Goal: Information Seeking & Learning: Learn about a topic

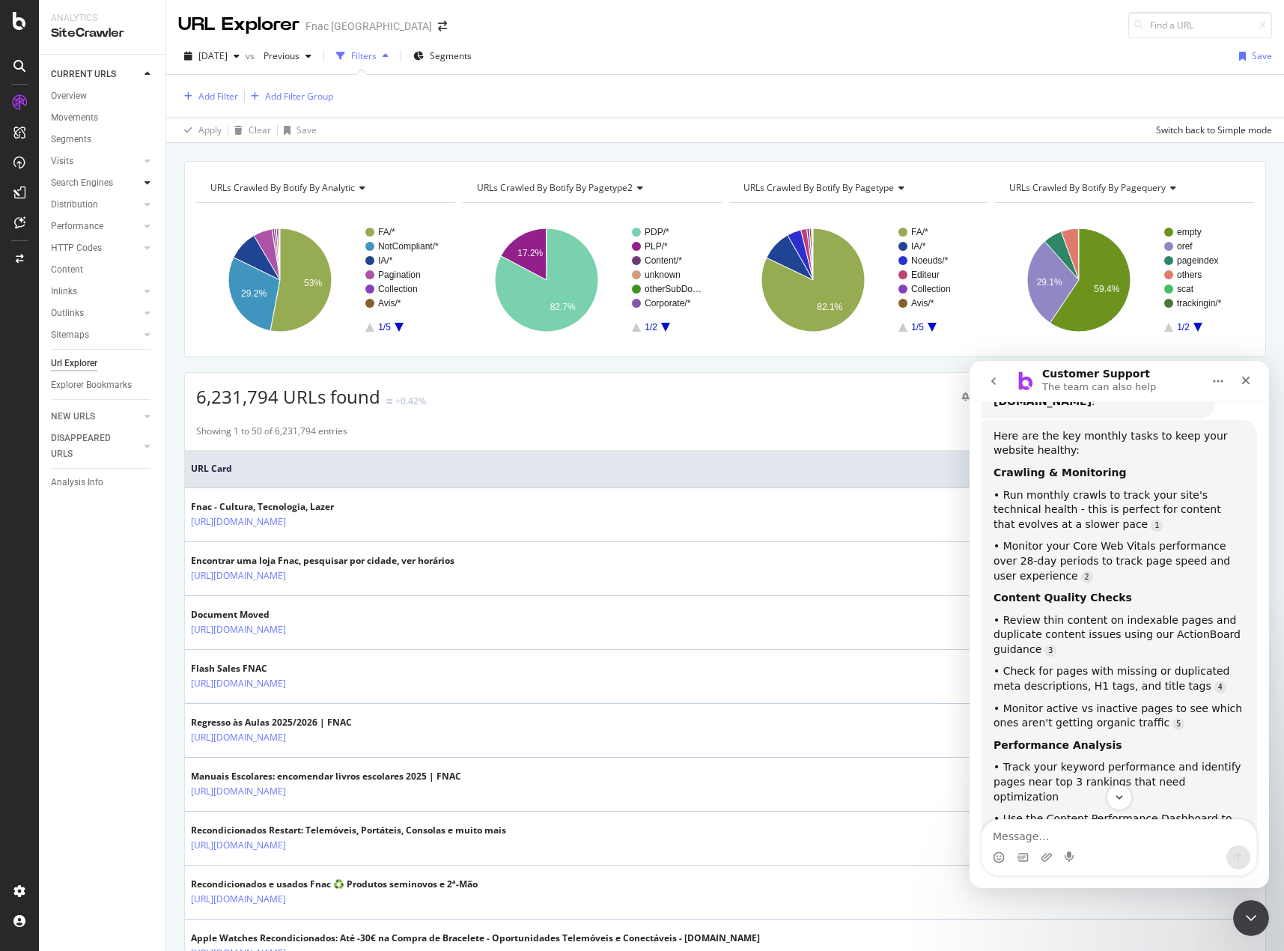
click at [152, 181] on div at bounding box center [147, 182] width 15 height 15
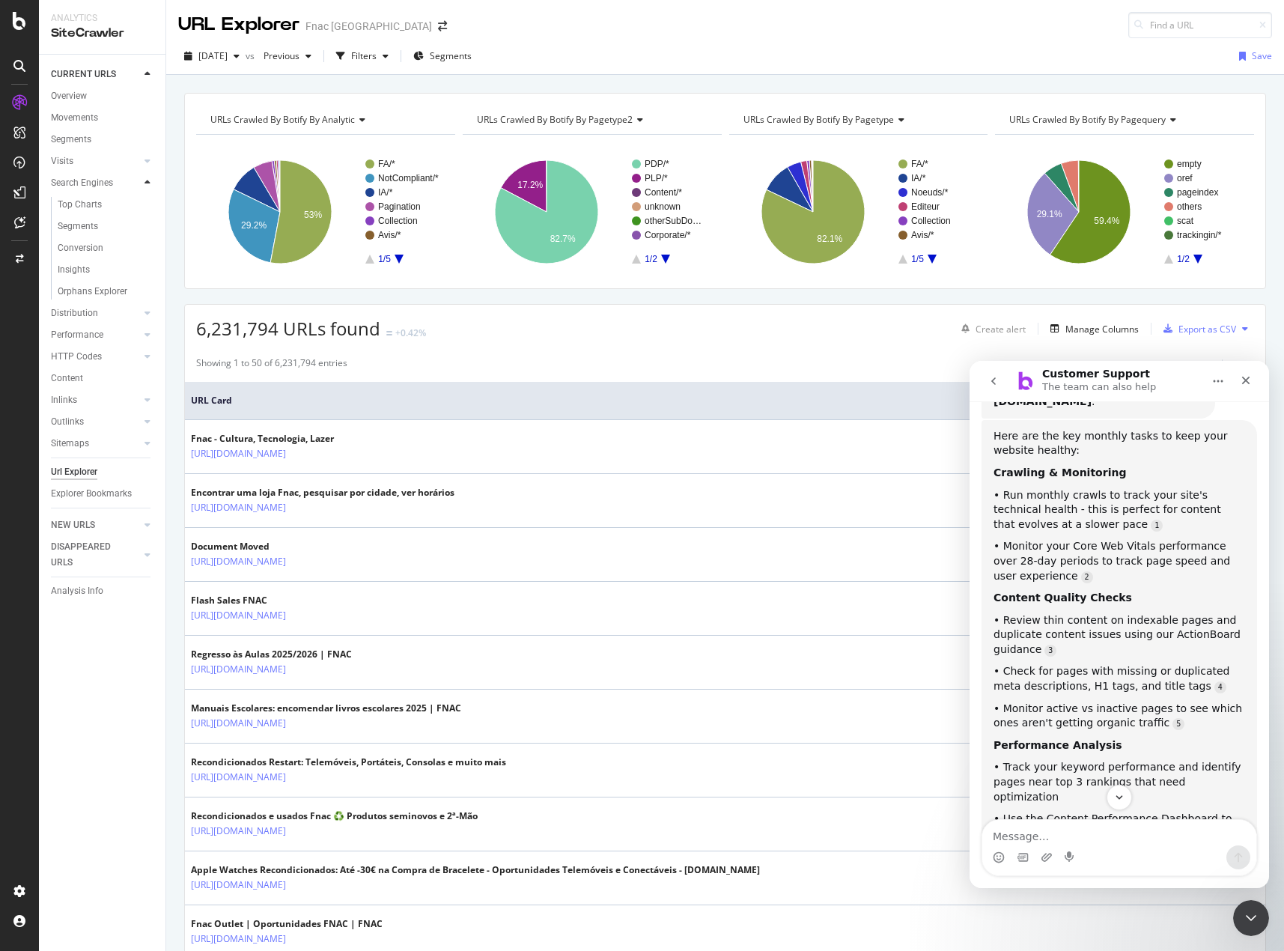
click at [152, 181] on div at bounding box center [147, 182] width 15 height 15
click at [72, 91] on div "Overview" at bounding box center [69, 96] width 36 height 16
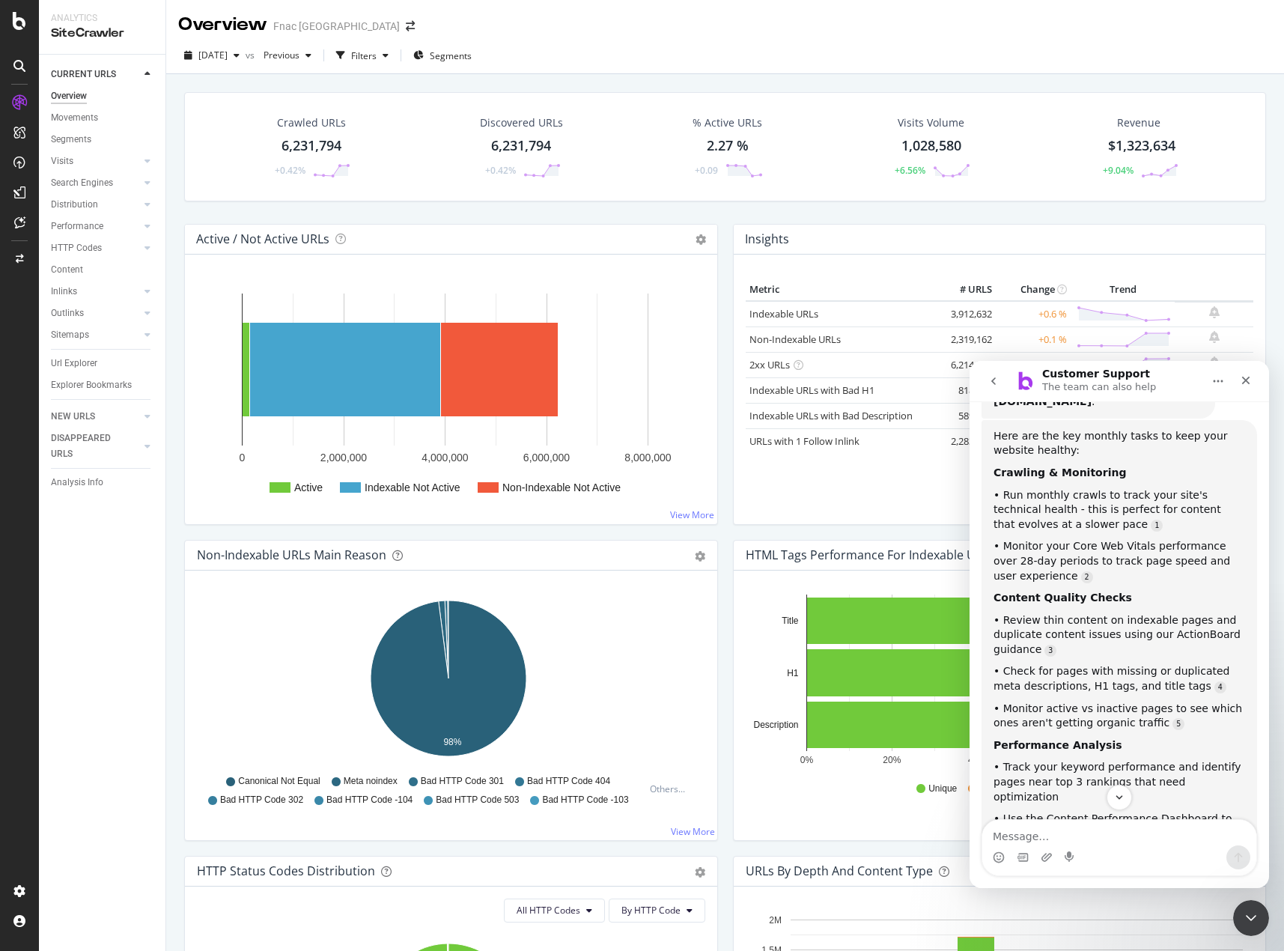
click at [21, 58] on div at bounding box center [19, 66] width 24 height 24
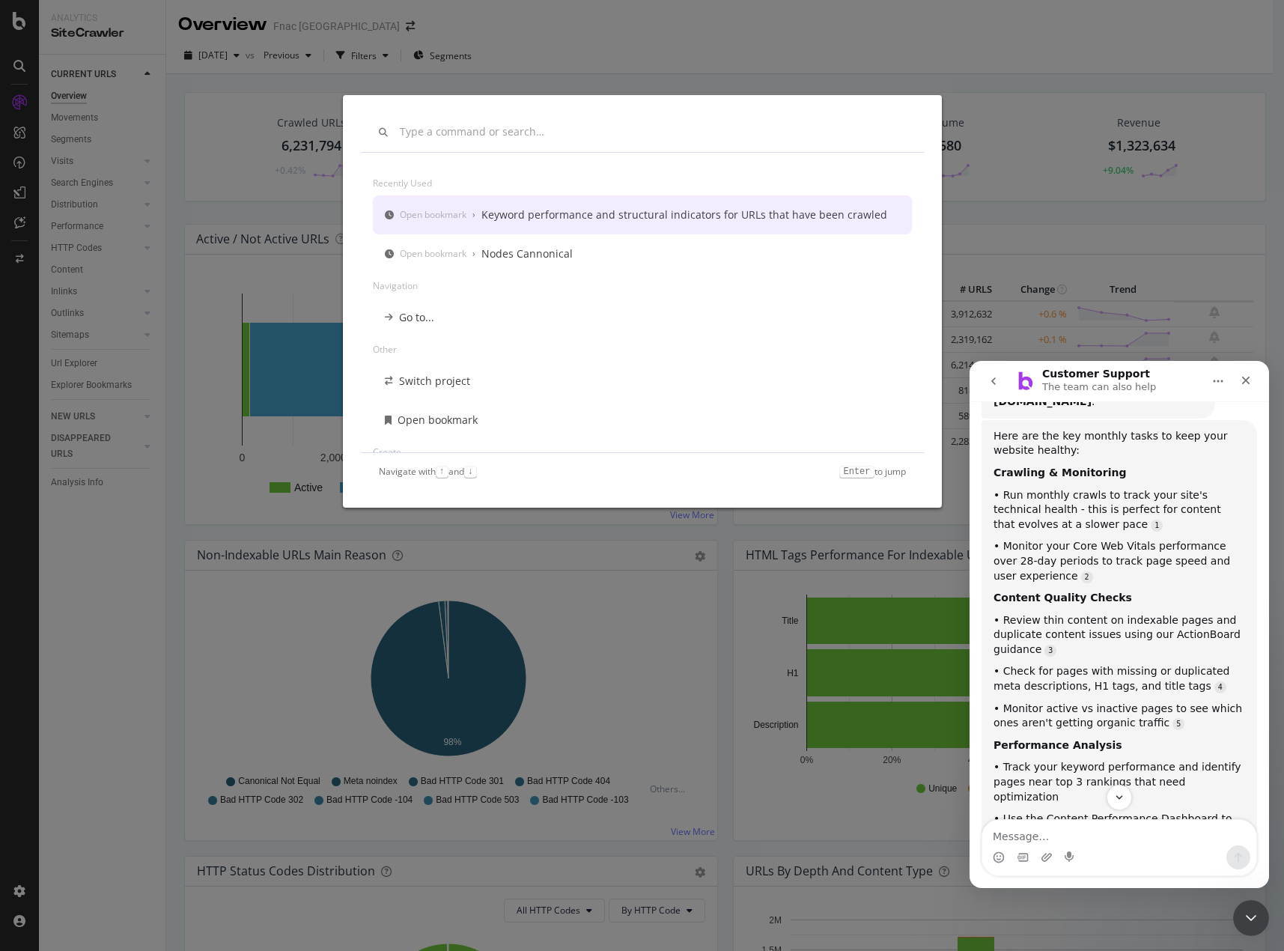
click at [516, 131] on input "modal" at bounding box center [653, 132] width 506 height 13
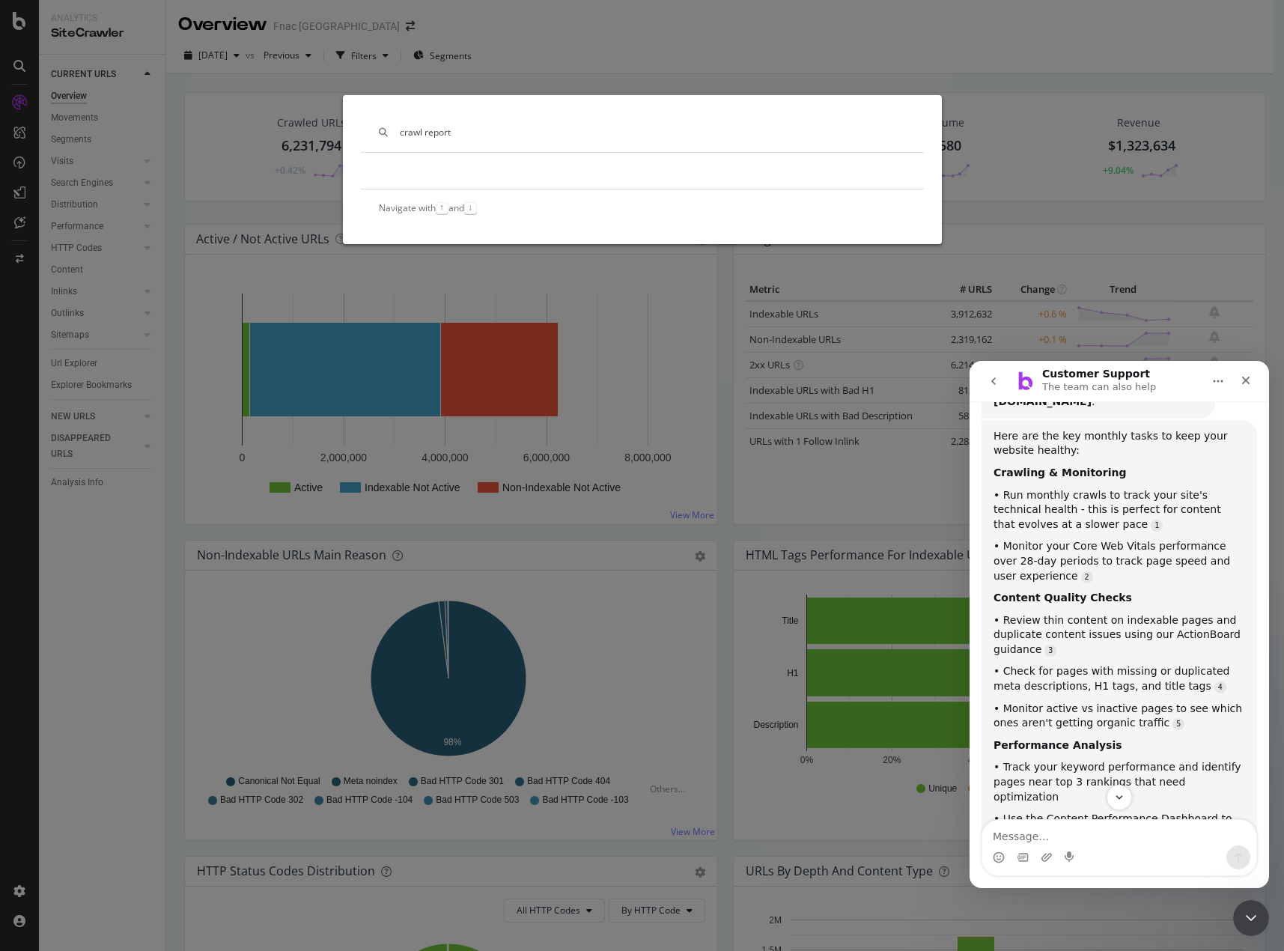
type input "crawl report"
click at [417, 279] on div "crawl report Navigate with ↑ and ↓" at bounding box center [642, 475] width 1284 height 951
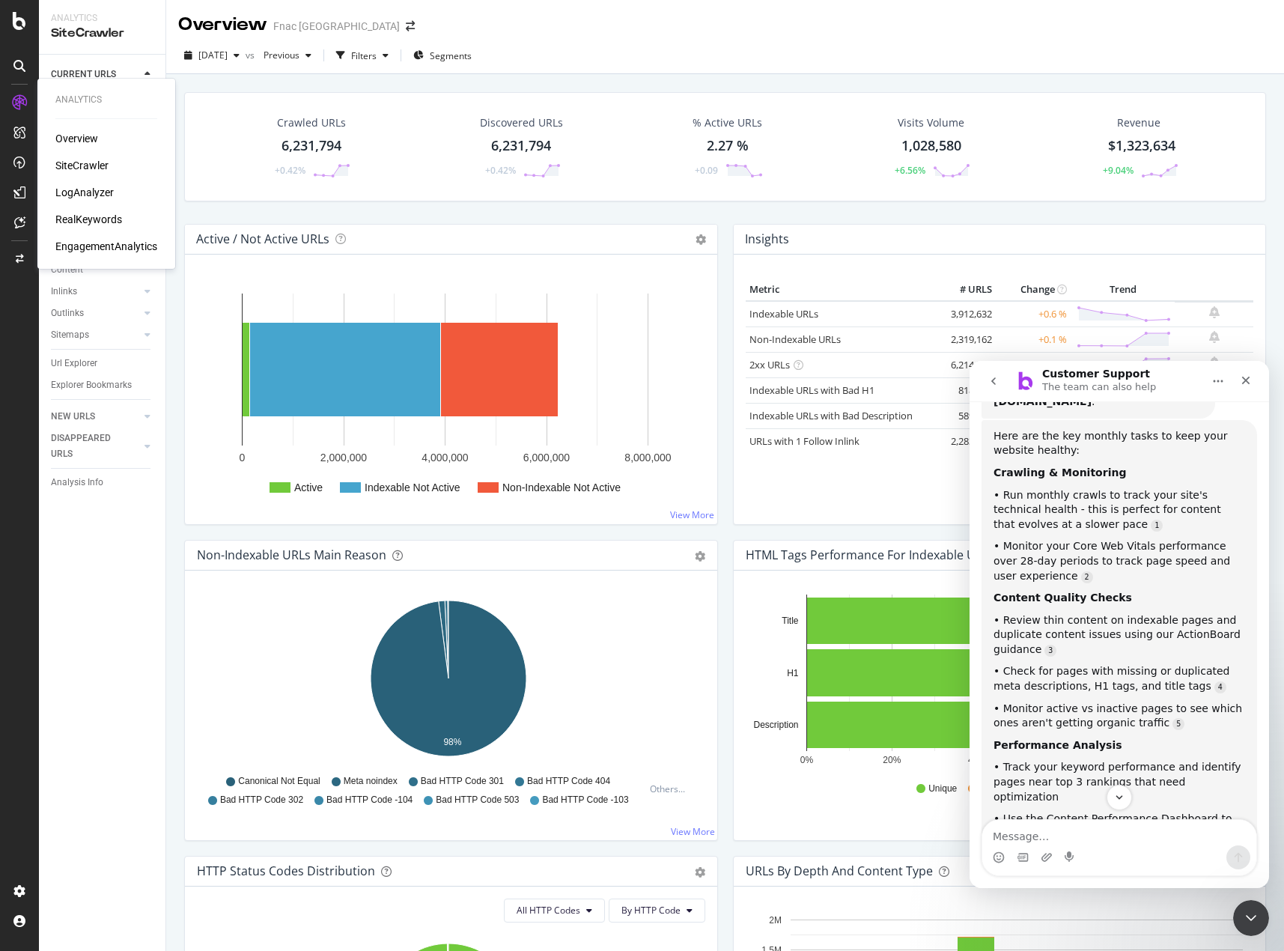
click at [93, 168] on div "SiteCrawler" at bounding box center [81, 165] width 53 height 15
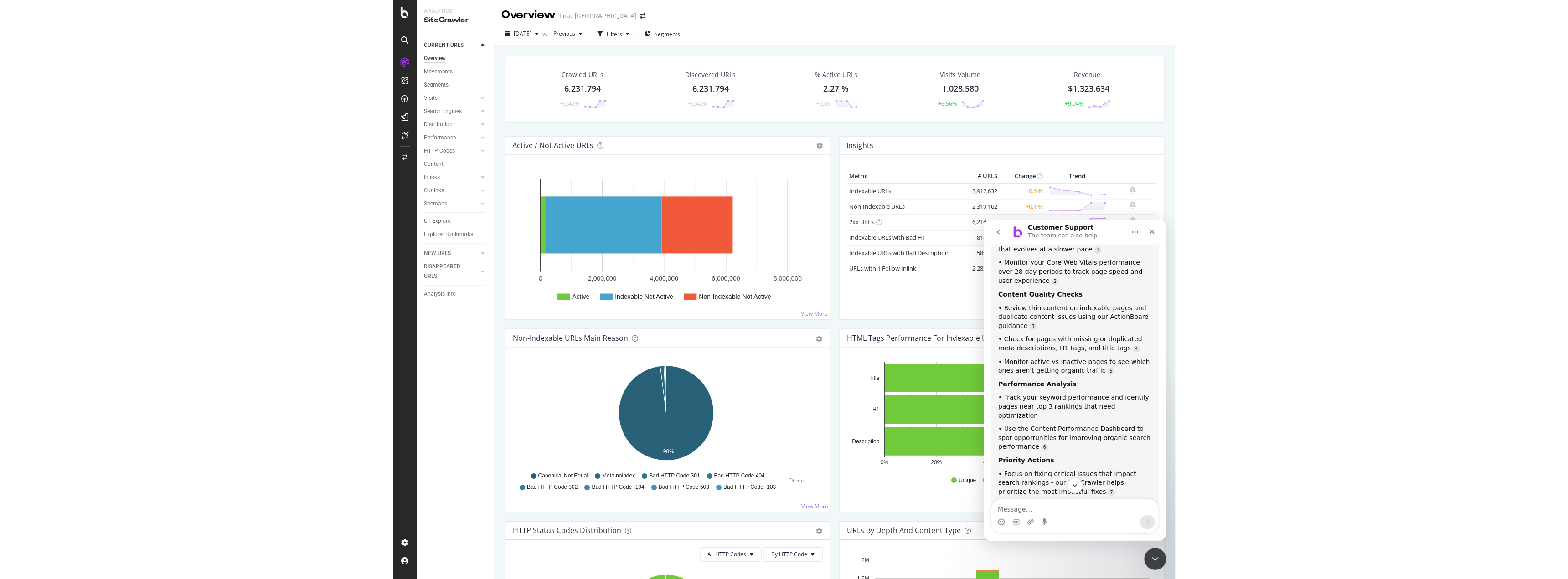
scroll to position [254, 0]
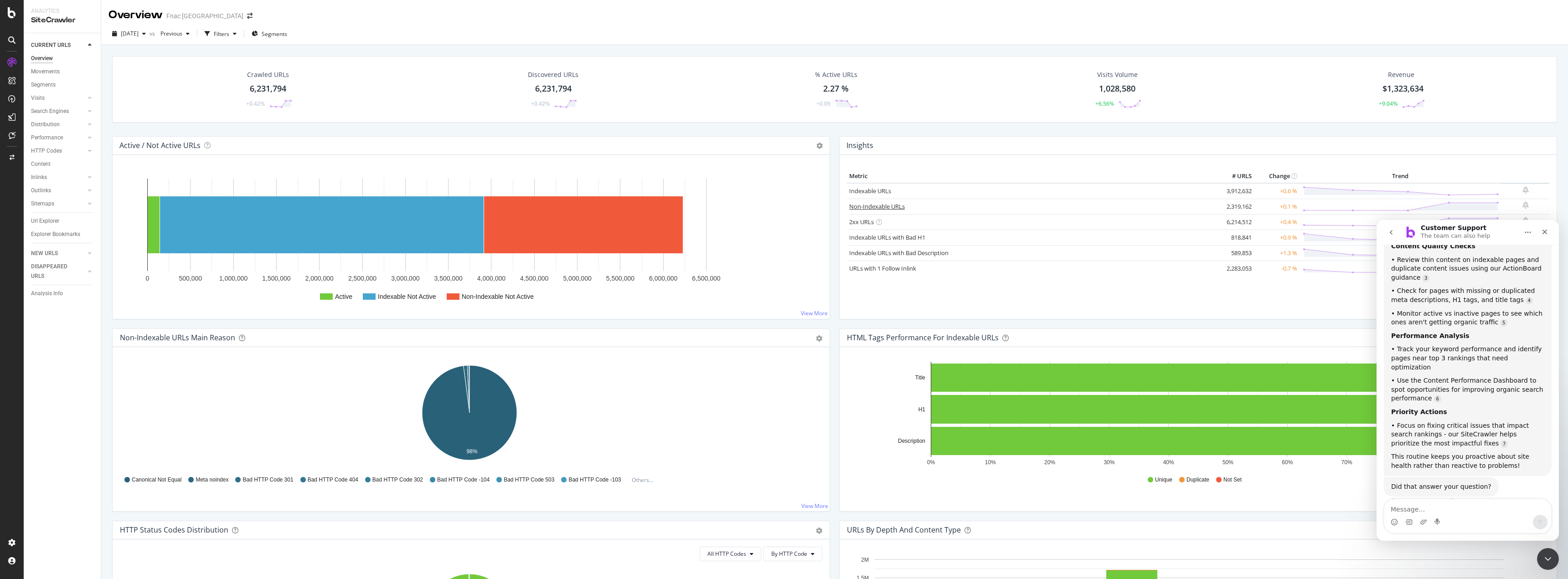
click at [782, 207] on link "Non-Indexable URLs" at bounding box center [877, 206] width 55 height 8
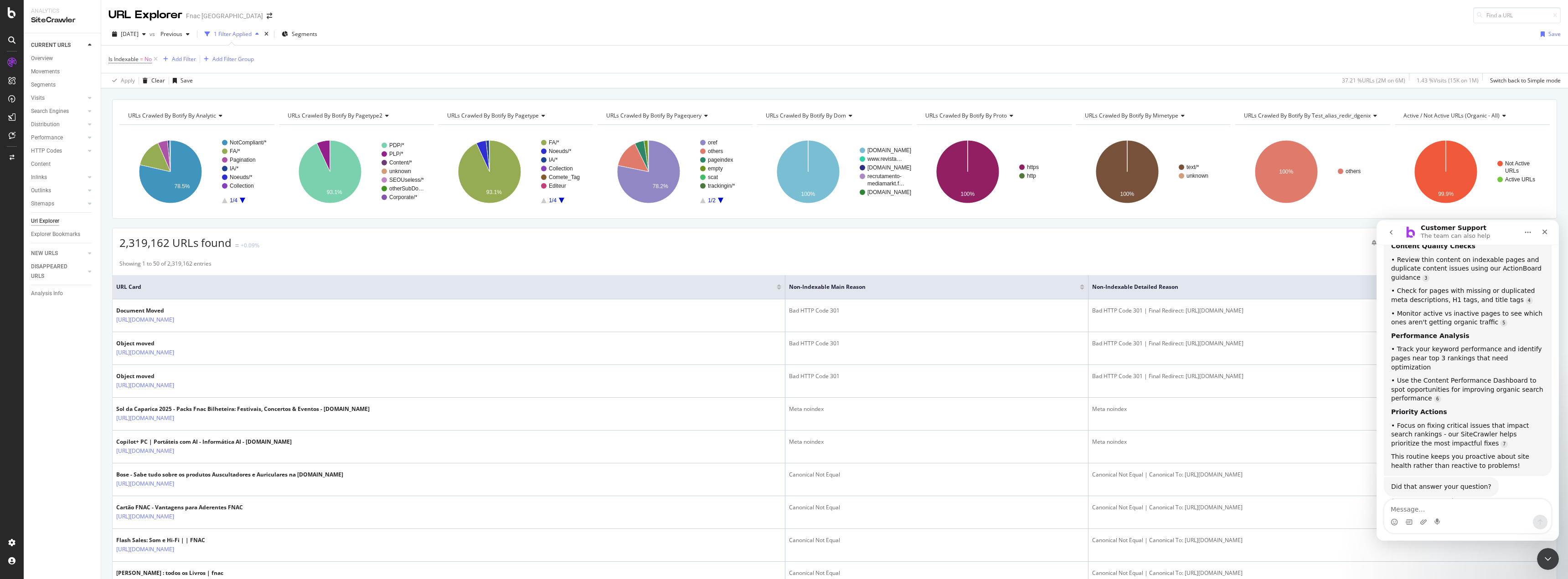
click at [782, 238] on button "Home" at bounding box center [1528, 232] width 17 height 17
click at [782, 558] on icon "Close Intercom Messenger" at bounding box center [1547, 558] width 11 height 11
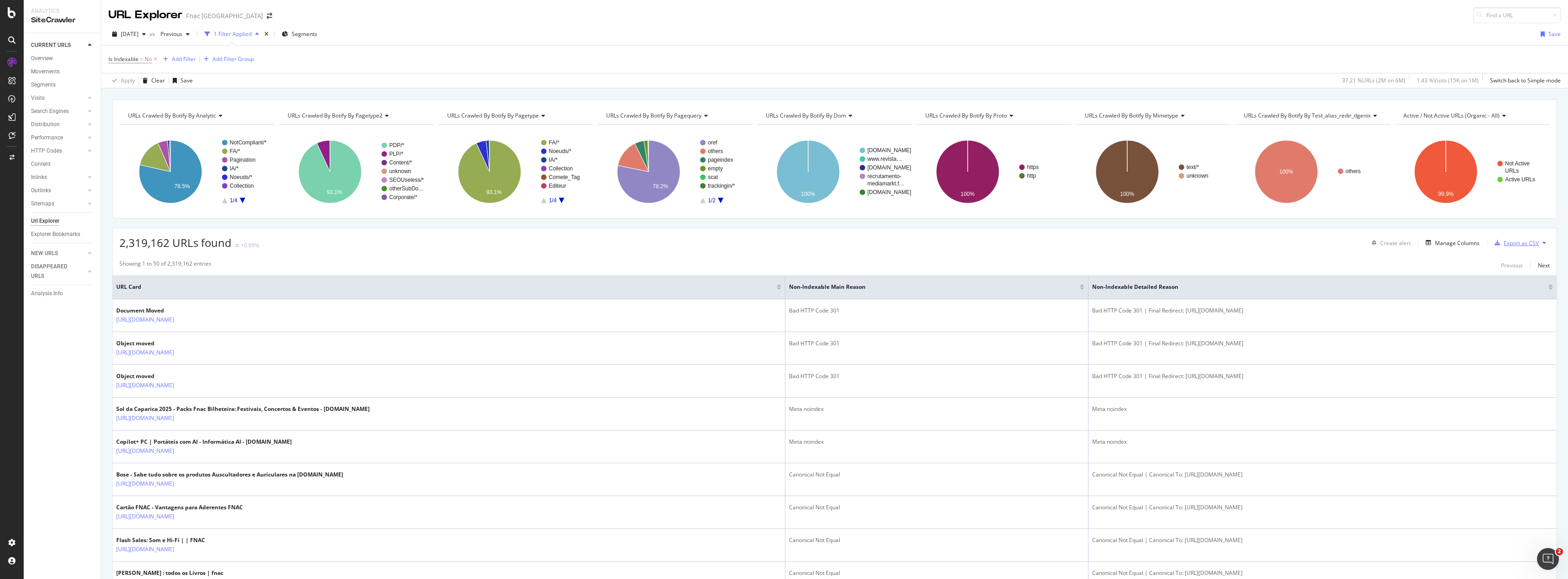
click at [782, 242] on div "Export as CSV" at bounding box center [1521, 243] width 35 height 8
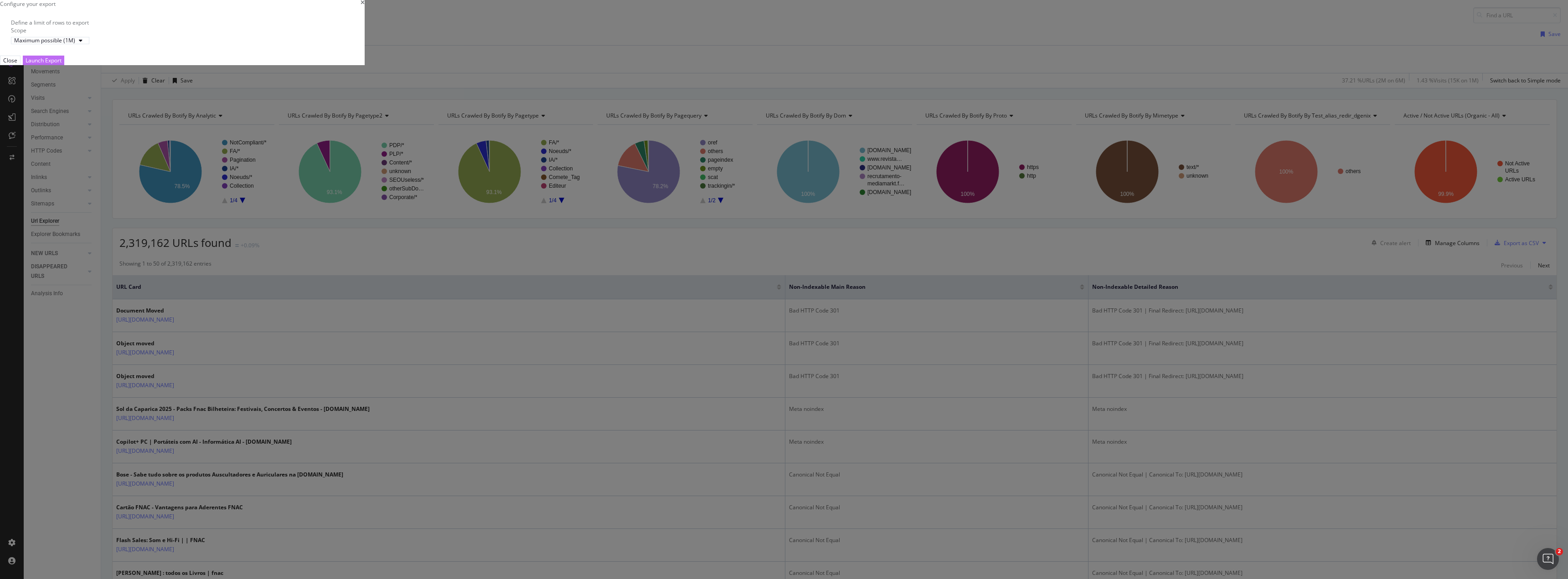
click at [61, 64] on div "Launch Export" at bounding box center [43, 60] width 36 height 8
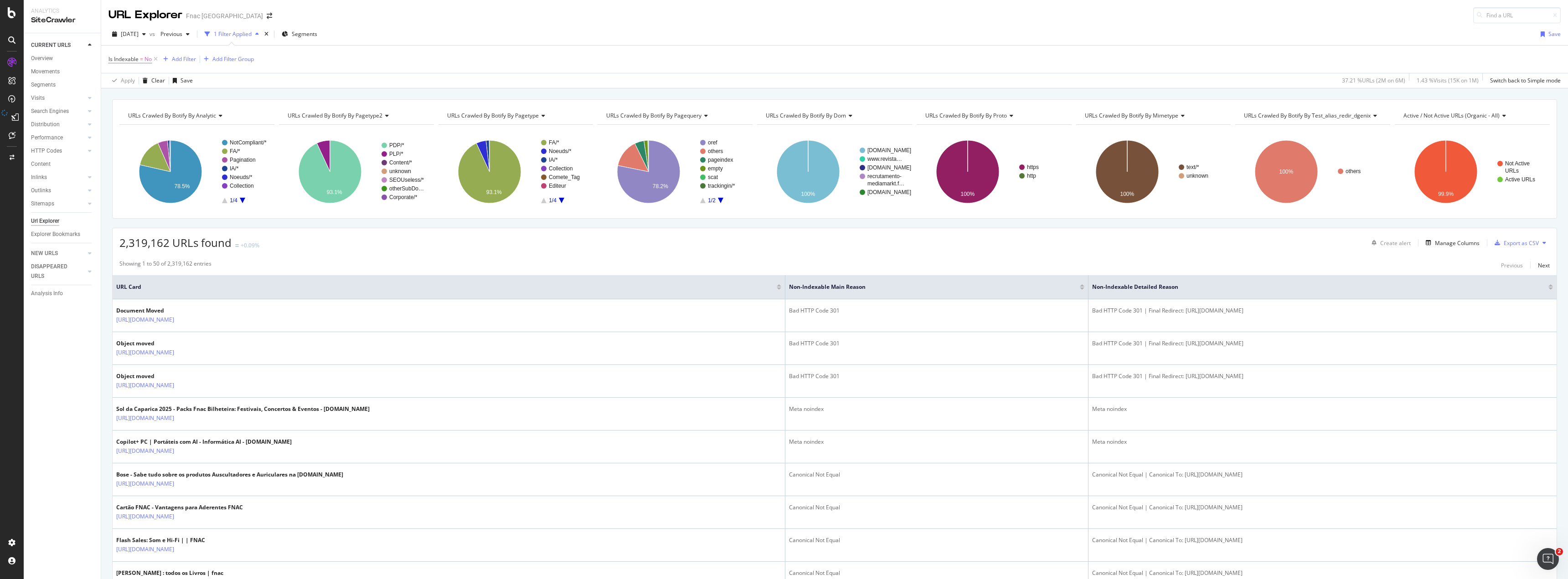
click at [94, 152] on div "HTTP Codes" at bounding box center [66, 151] width 70 height 13
click at [86, 149] on div at bounding box center [89, 150] width 9 height 9
click at [41, 149] on div "HTTP Codes" at bounding box center [46, 151] width 31 height 10
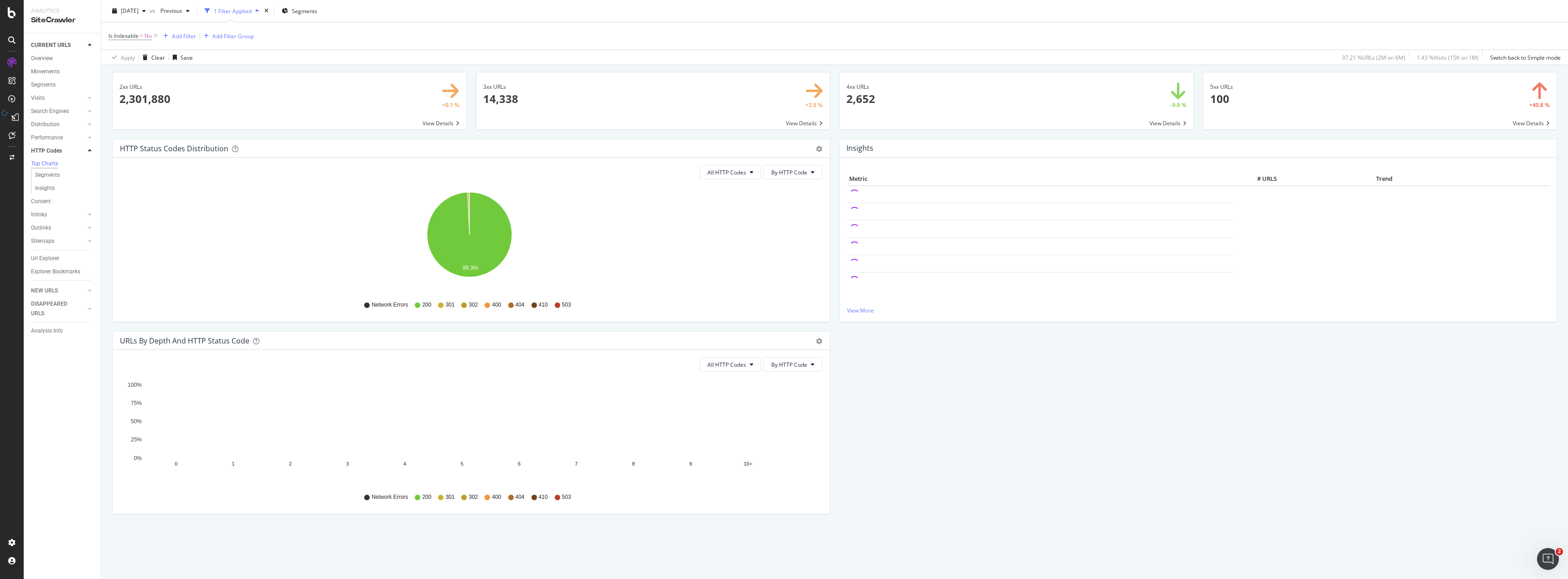
scroll to position [35, 0]
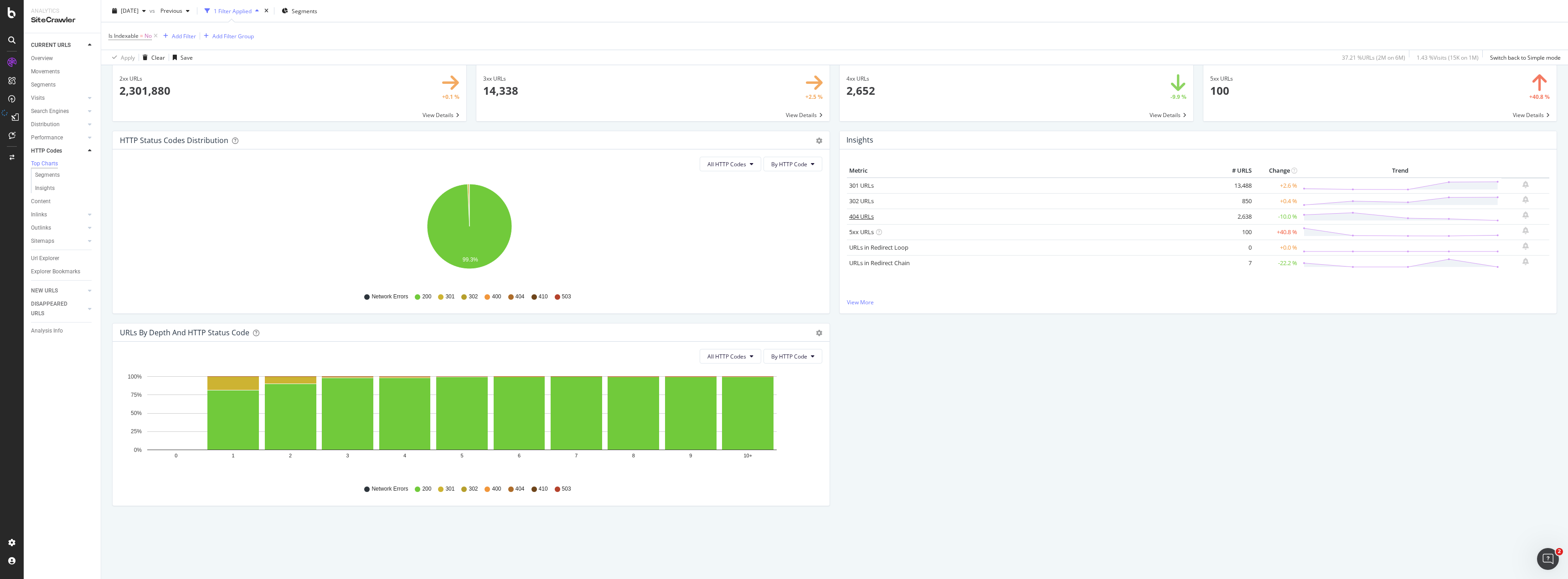
click at [782, 218] on link "404 URLs" at bounding box center [861, 216] width 24 height 8
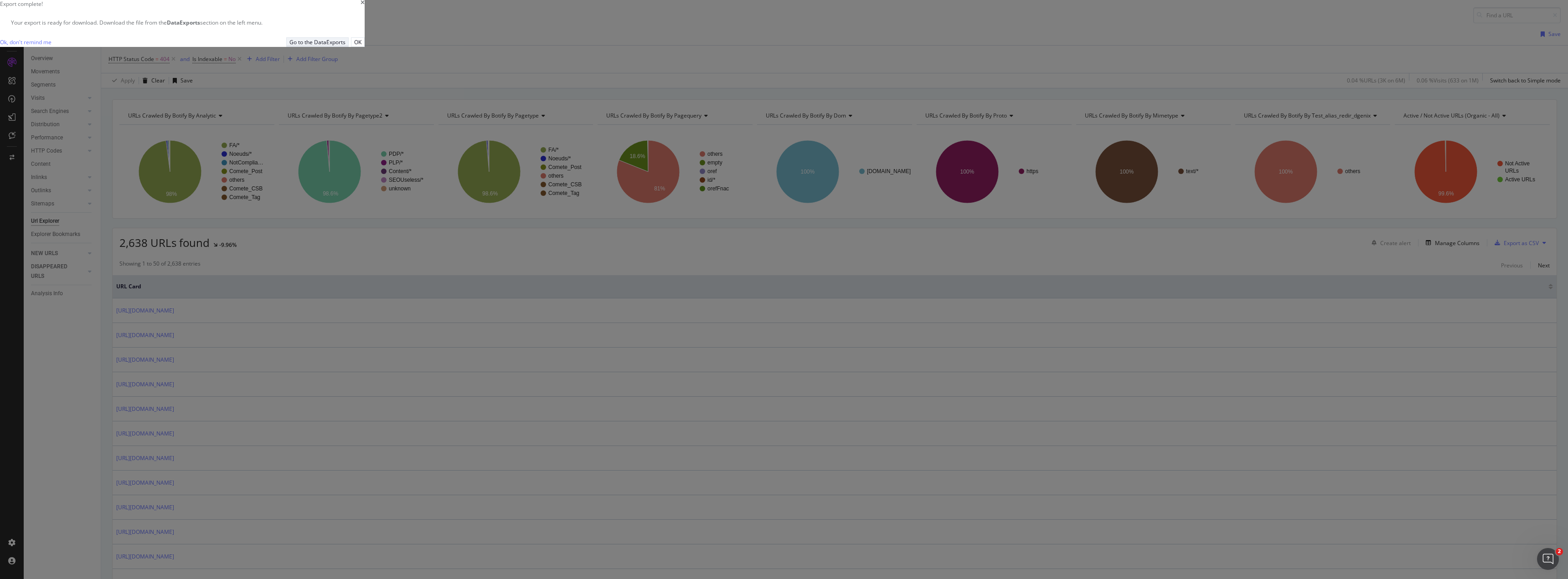
click at [346, 46] on div "Go to the DataExports" at bounding box center [318, 42] width 56 height 8
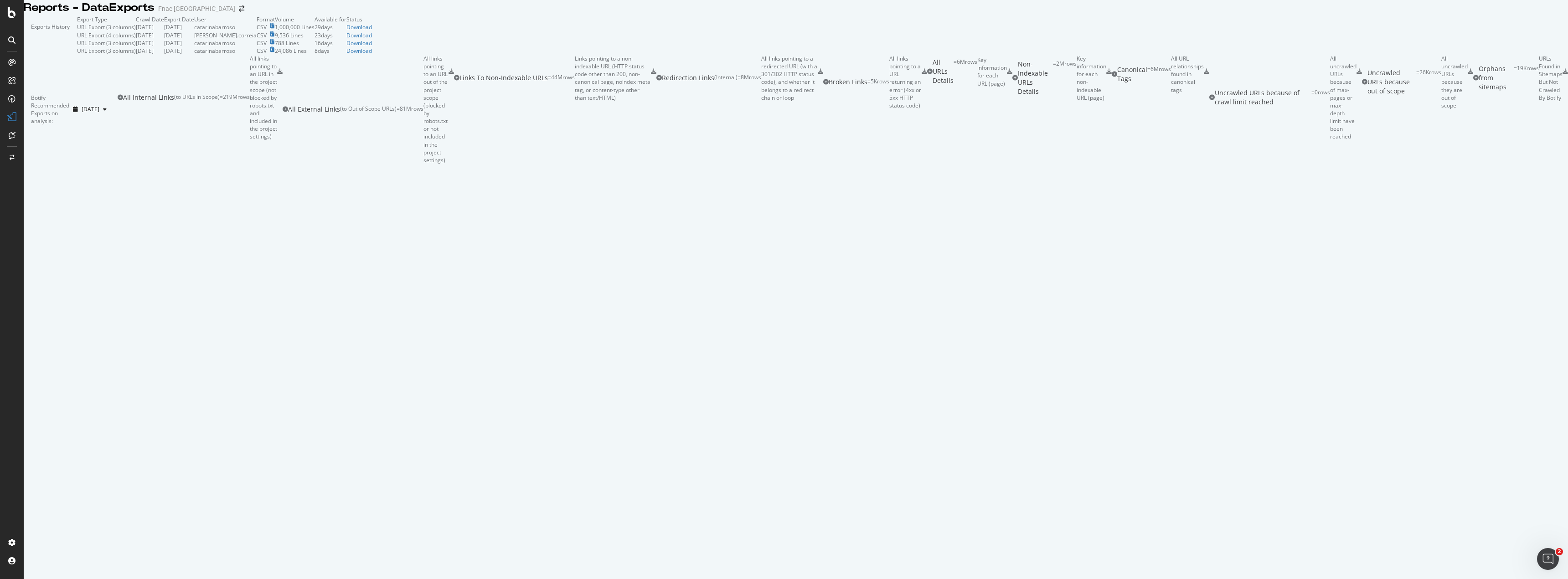
drag, startPoint x: 354, startPoint y: 100, endPoint x: 426, endPoint y: 101, distance: 72.0
click at [164, 31] on td "2025 Sep. 1st" at bounding box center [150, 27] width 28 height 8
click at [372, 31] on div "Download" at bounding box center [359, 27] width 26 height 8
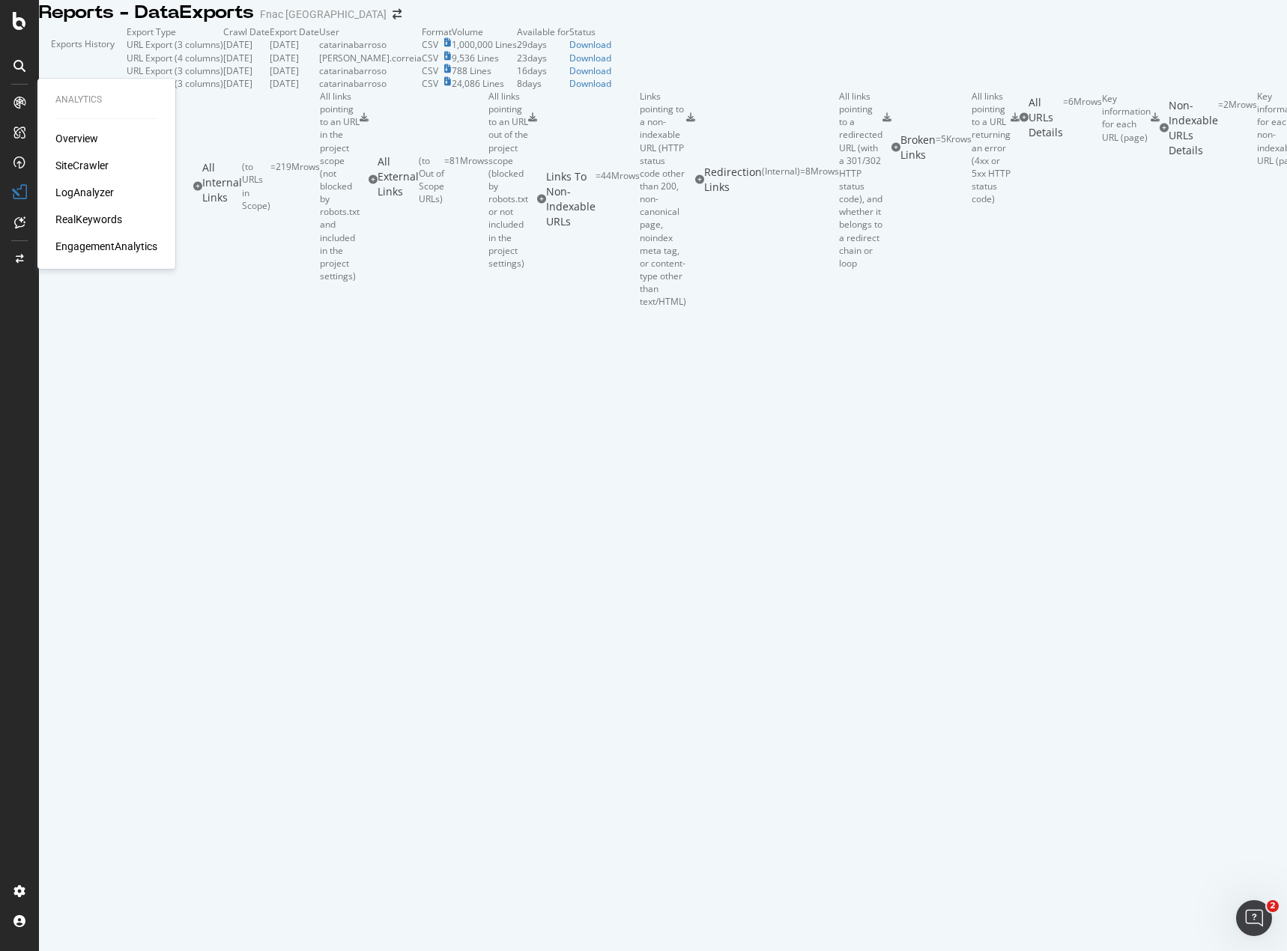
click at [91, 165] on div "SiteCrawler" at bounding box center [81, 165] width 53 height 15
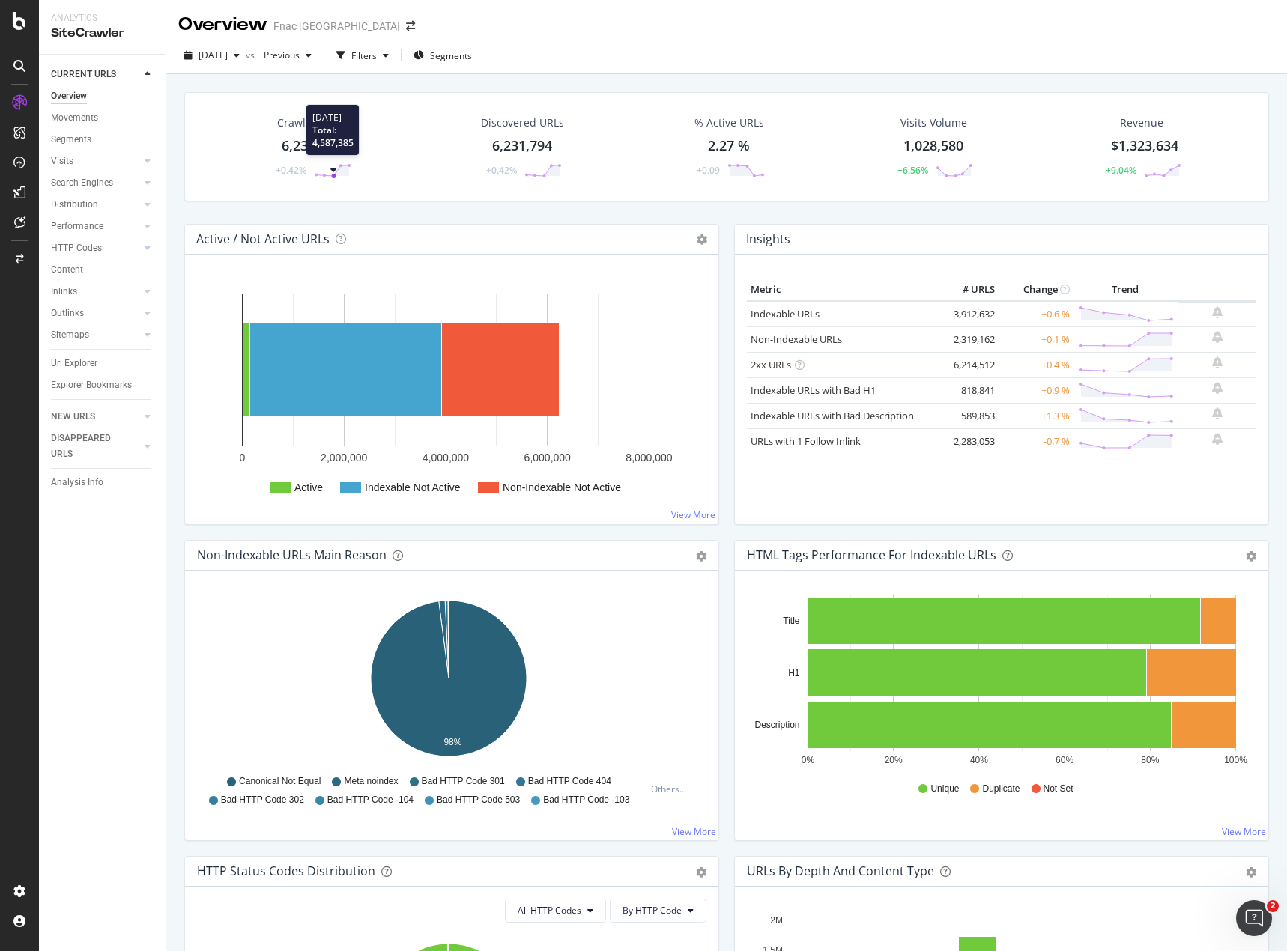
click at [328, 168] on icon at bounding box center [332, 170] width 37 height 15
click at [321, 142] on div "6,231,794" at bounding box center [312, 145] width 60 height 19
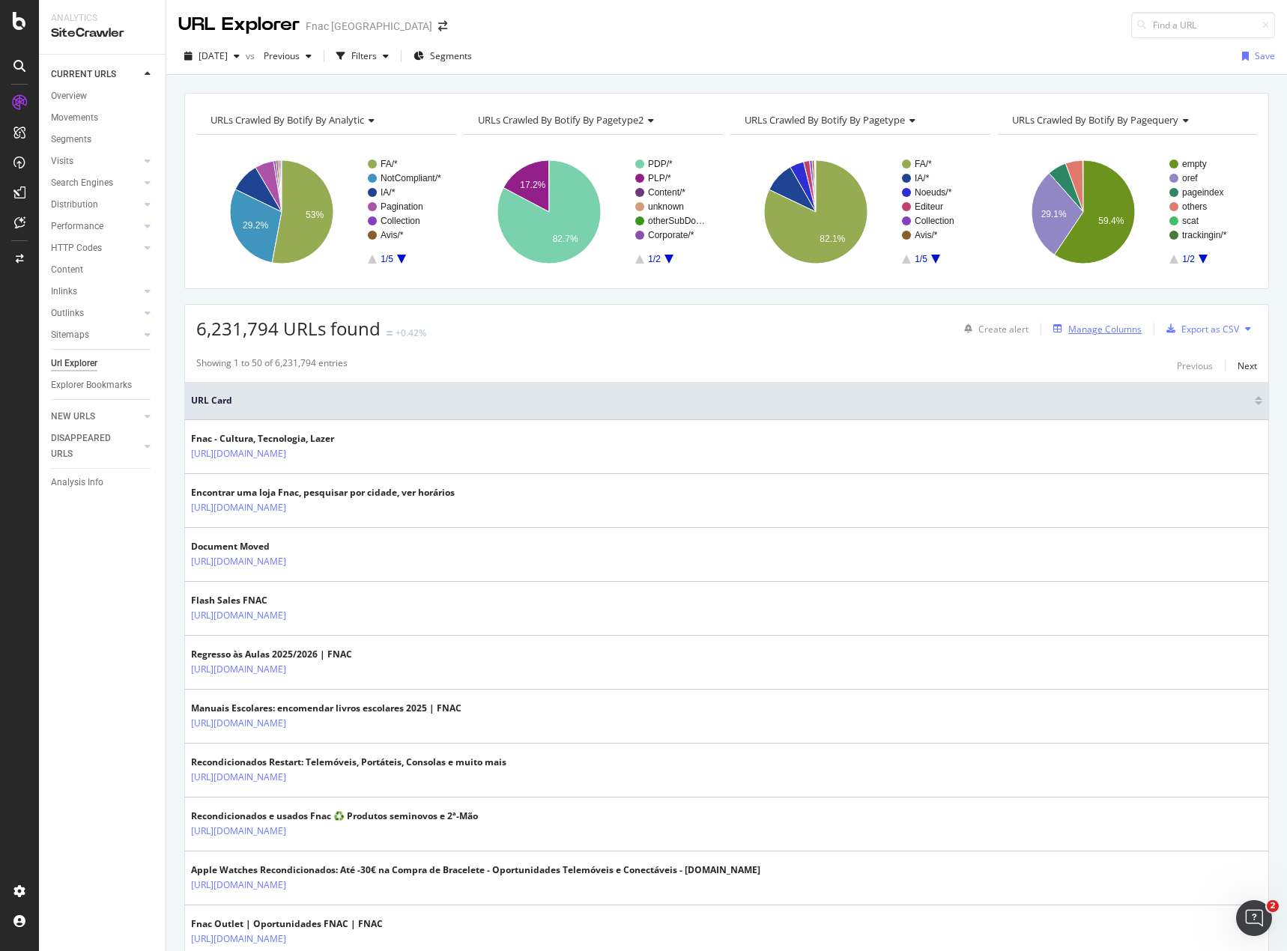
click at [1076, 331] on div "Manage Columns" at bounding box center [1104, 329] width 73 height 13
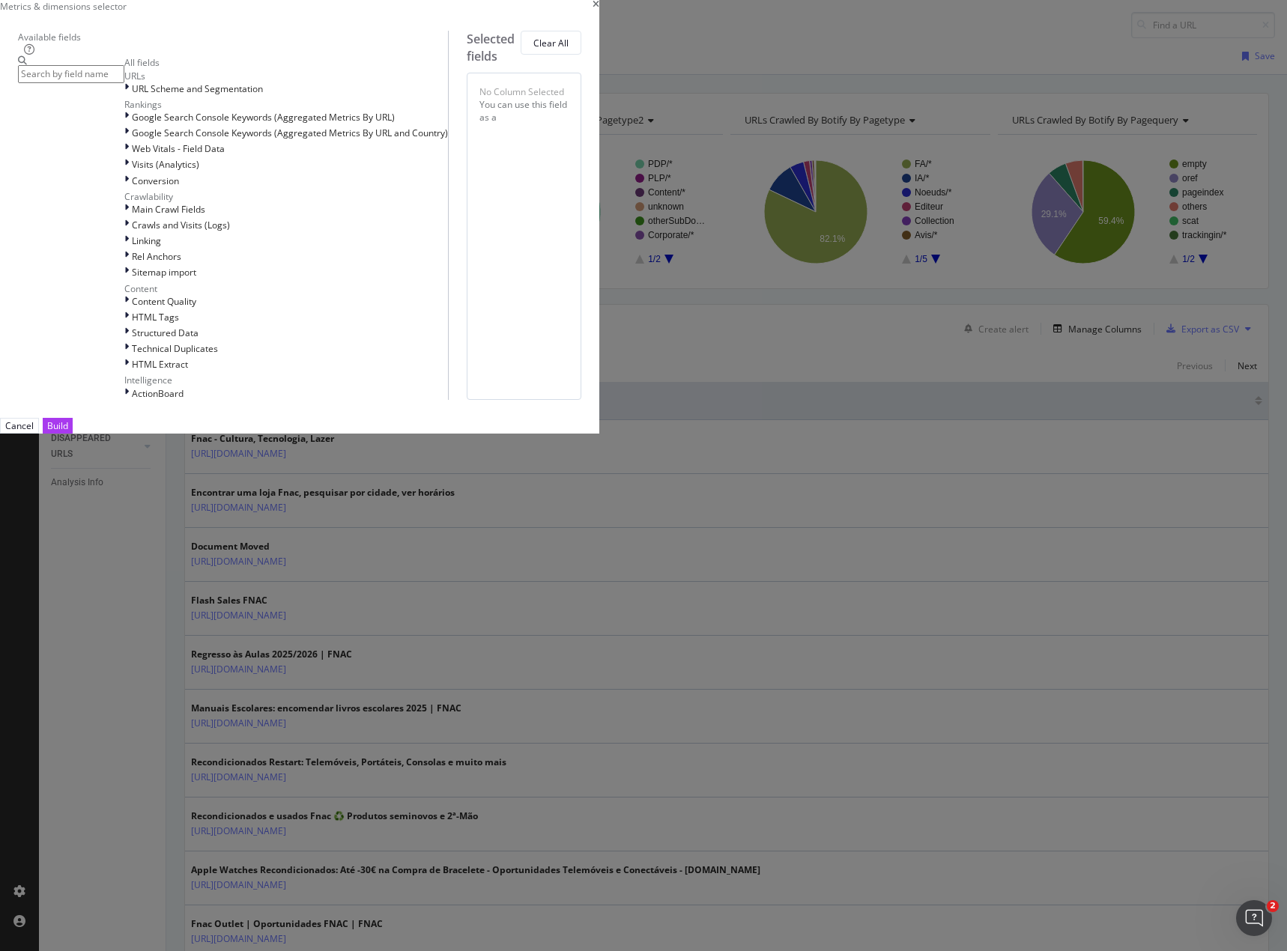
scroll to position [174, 0]
click at [34, 432] on div "Cancel" at bounding box center [19, 425] width 28 height 13
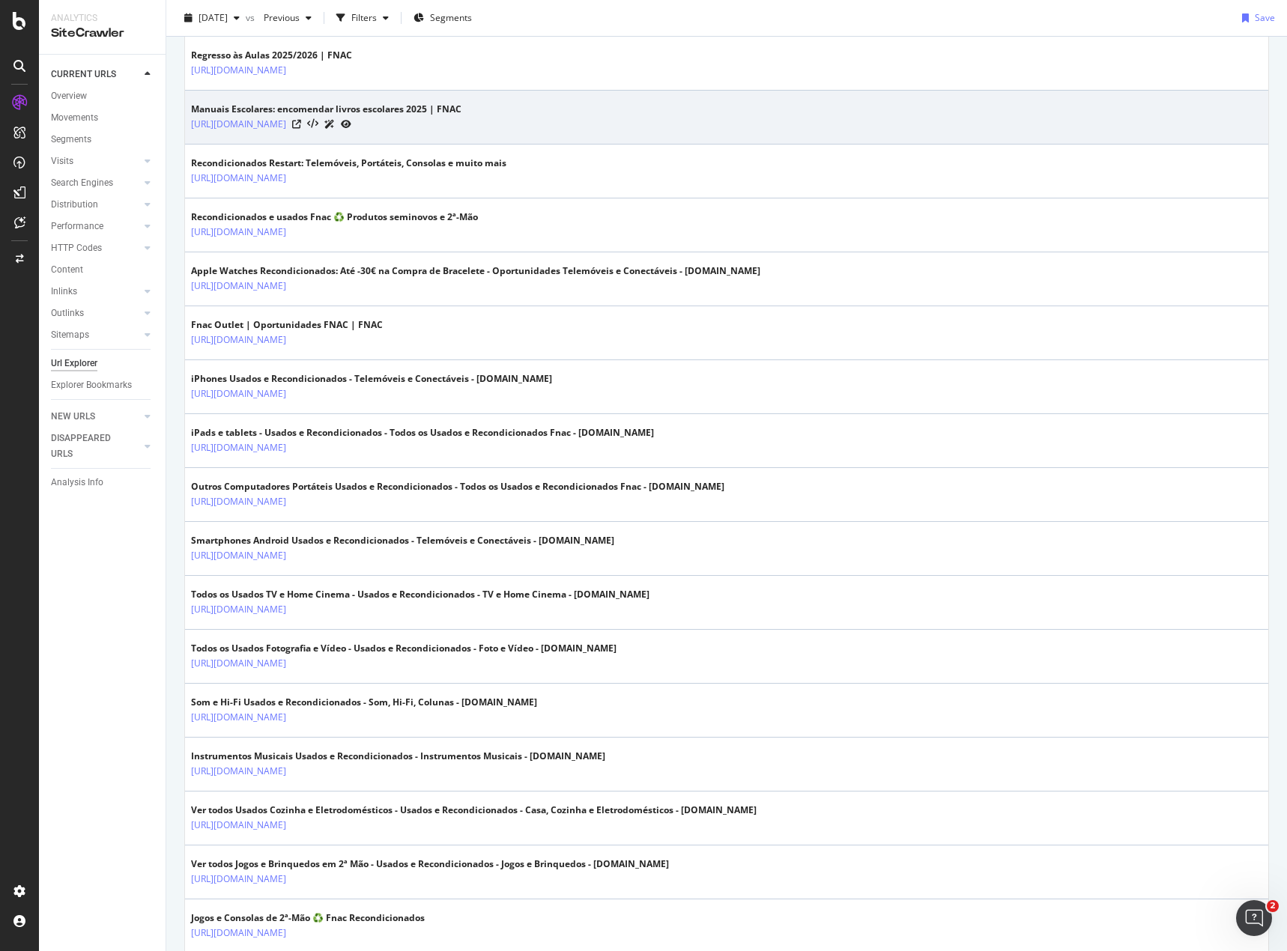
scroll to position [0, 0]
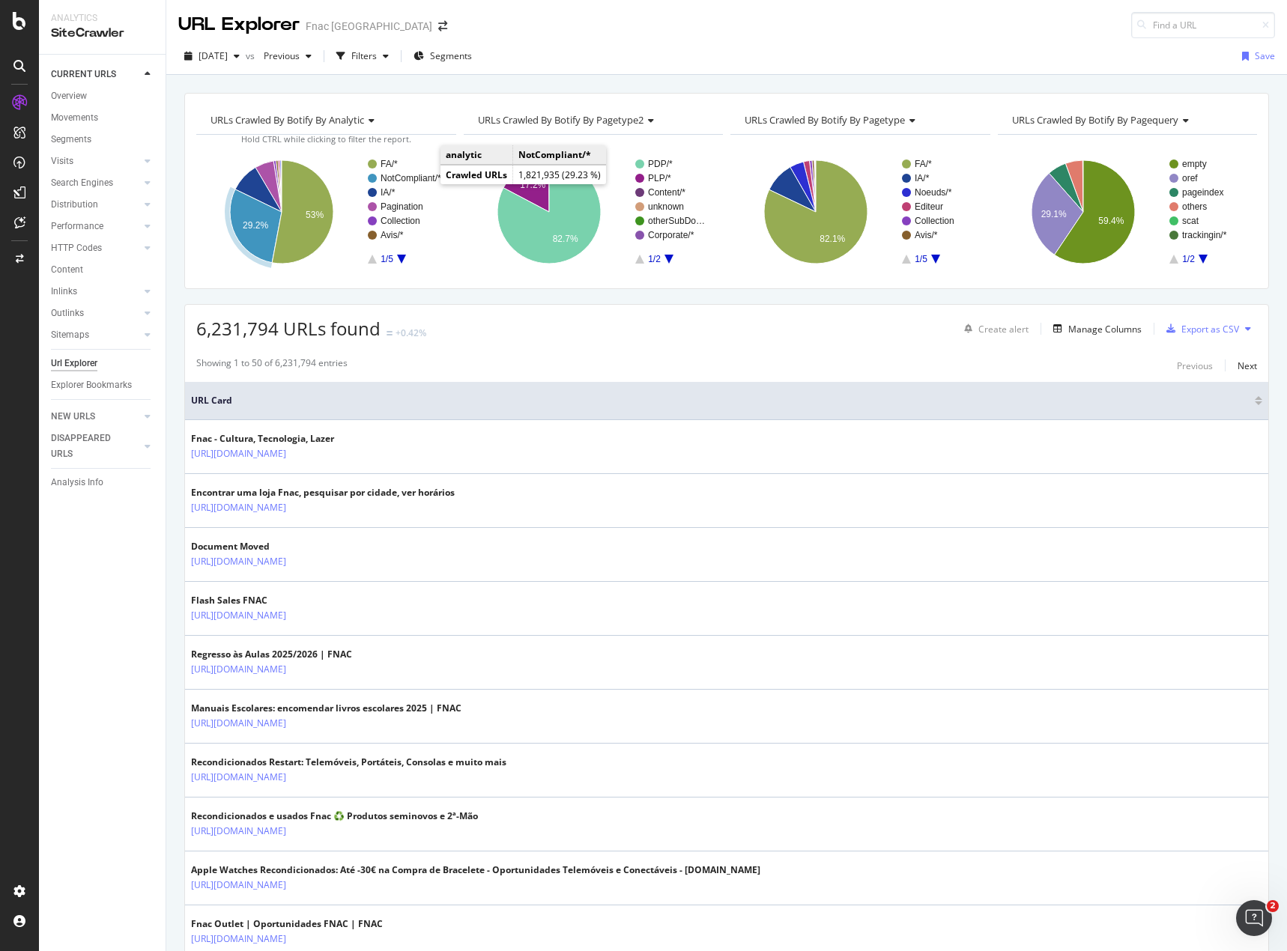
click at [418, 177] on text "NotCompliant/*" at bounding box center [410, 178] width 61 height 10
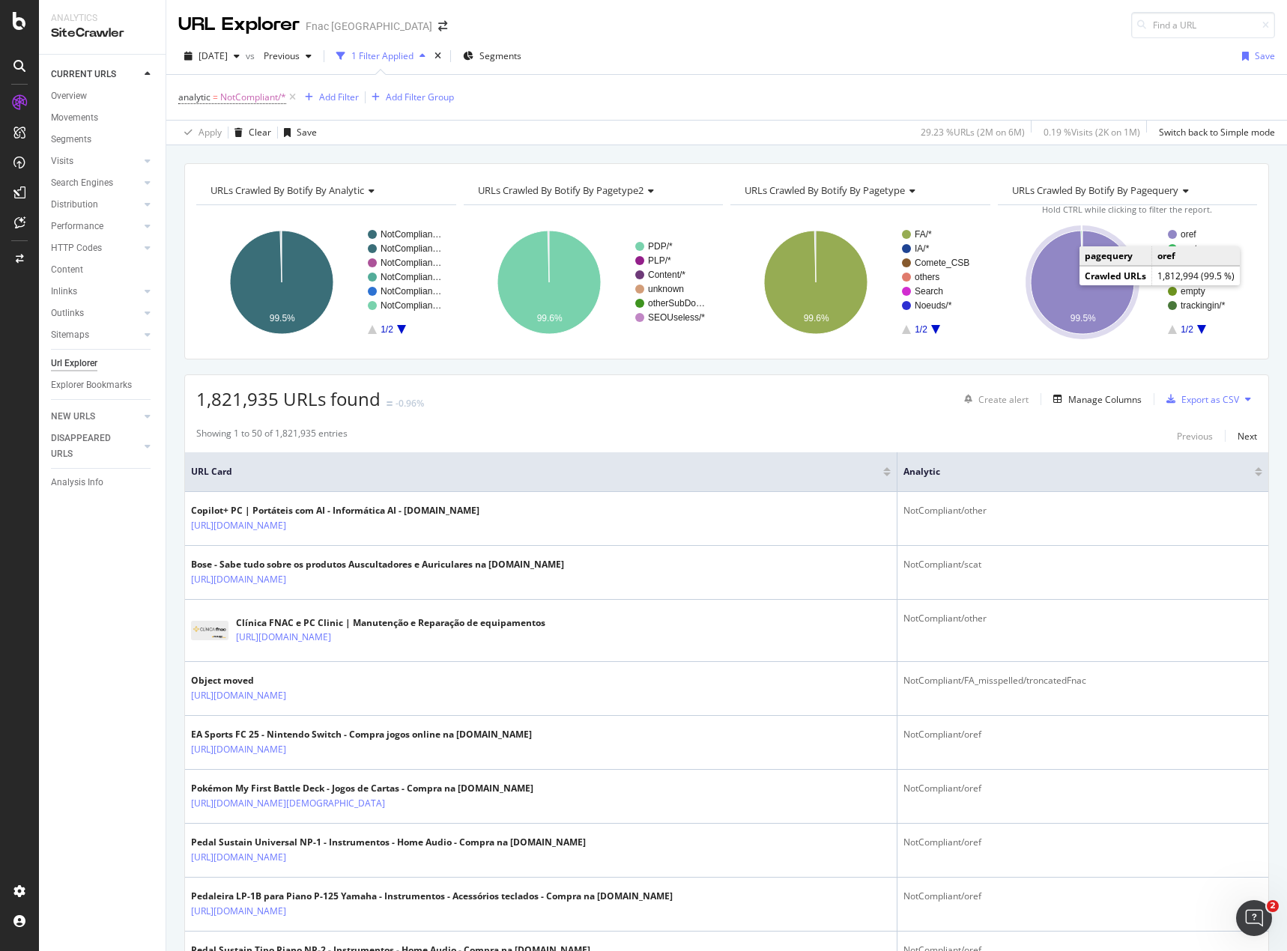
click at [1183, 235] on text "oref" at bounding box center [1188, 234] width 16 height 10
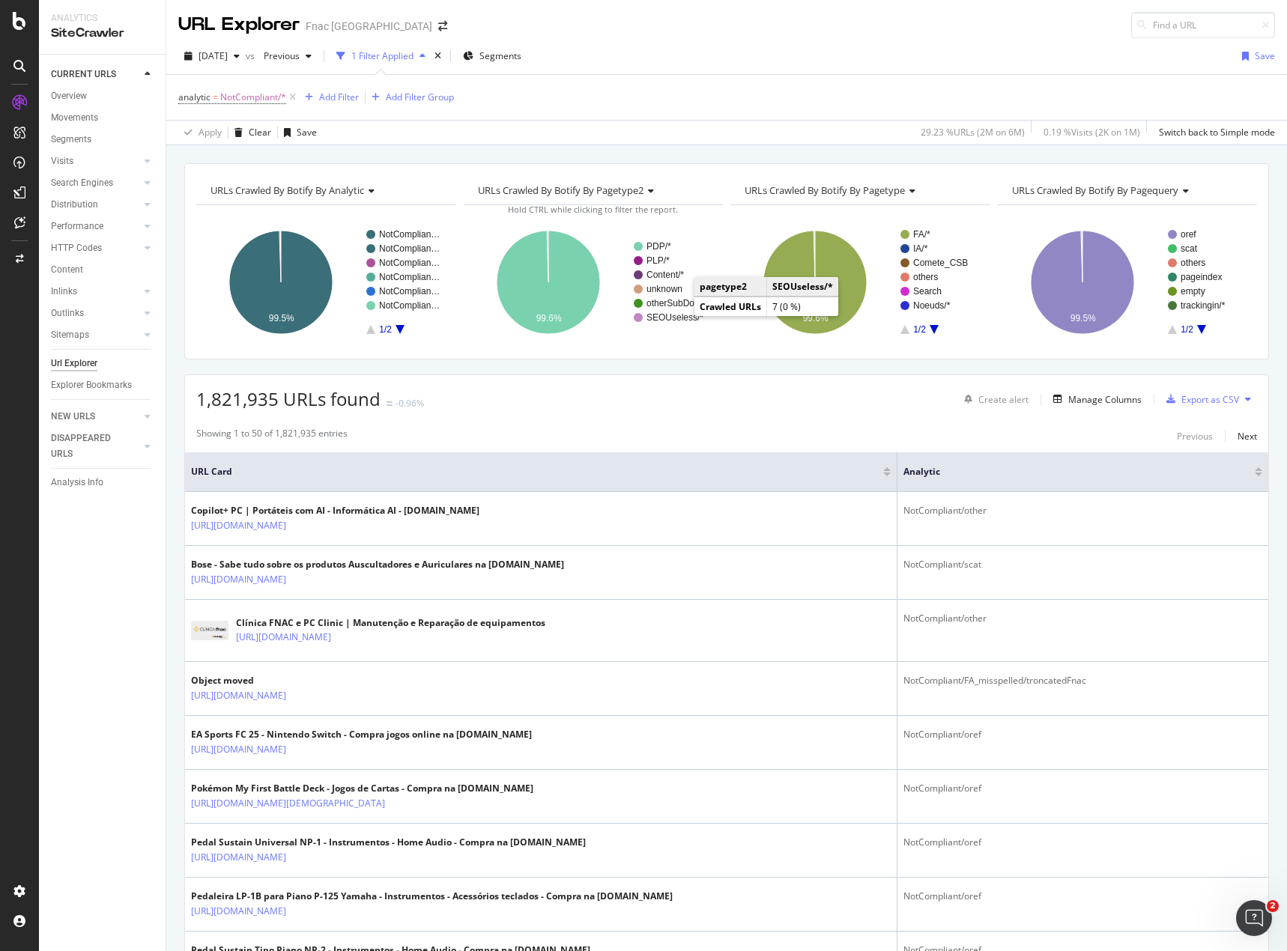
click at [679, 315] on text "SEOUseless/*" at bounding box center [674, 317] width 57 height 10
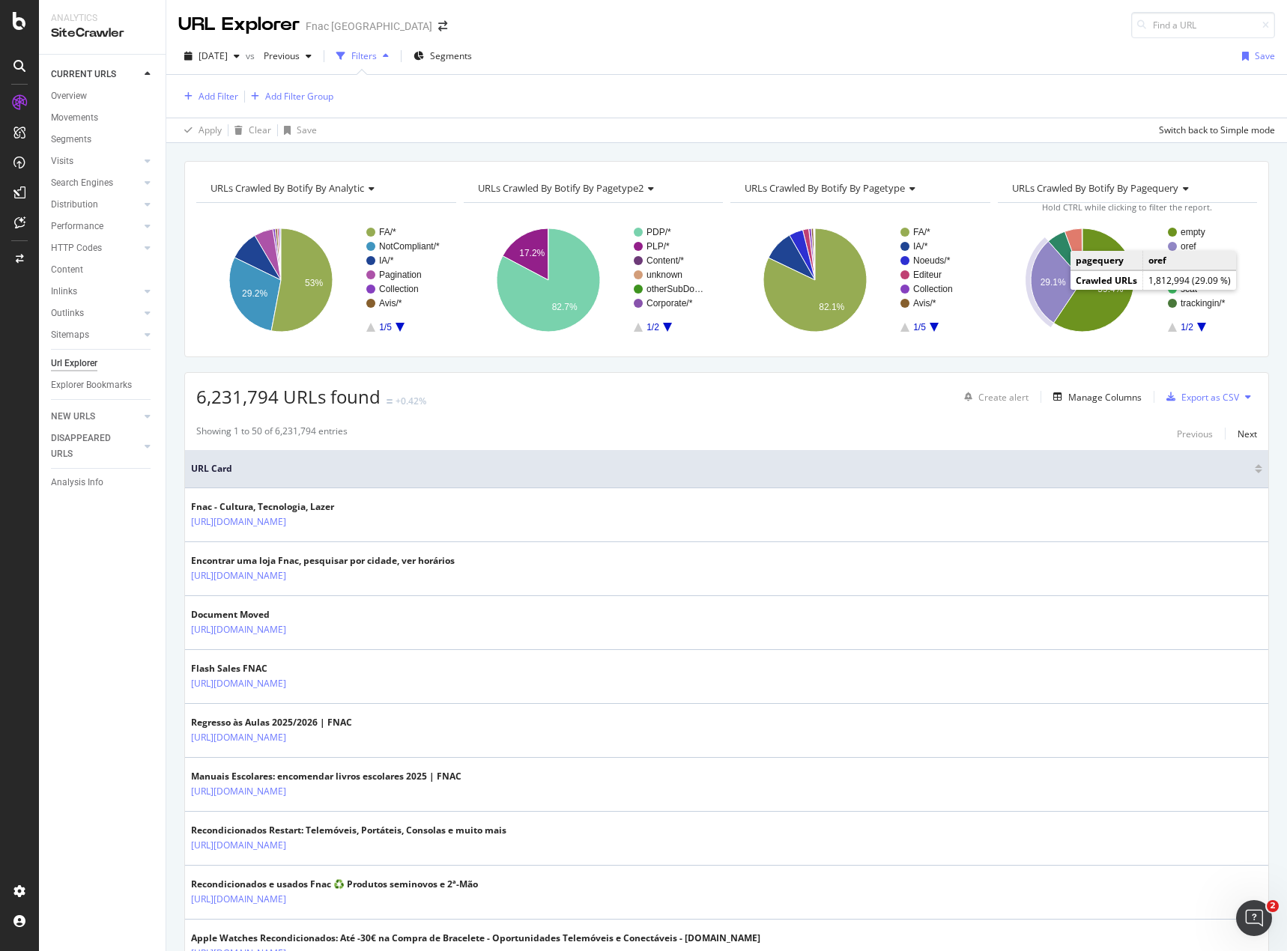
click at [1048, 282] on text "29.1%" at bounding box center [1051, 282] width 25 height 10
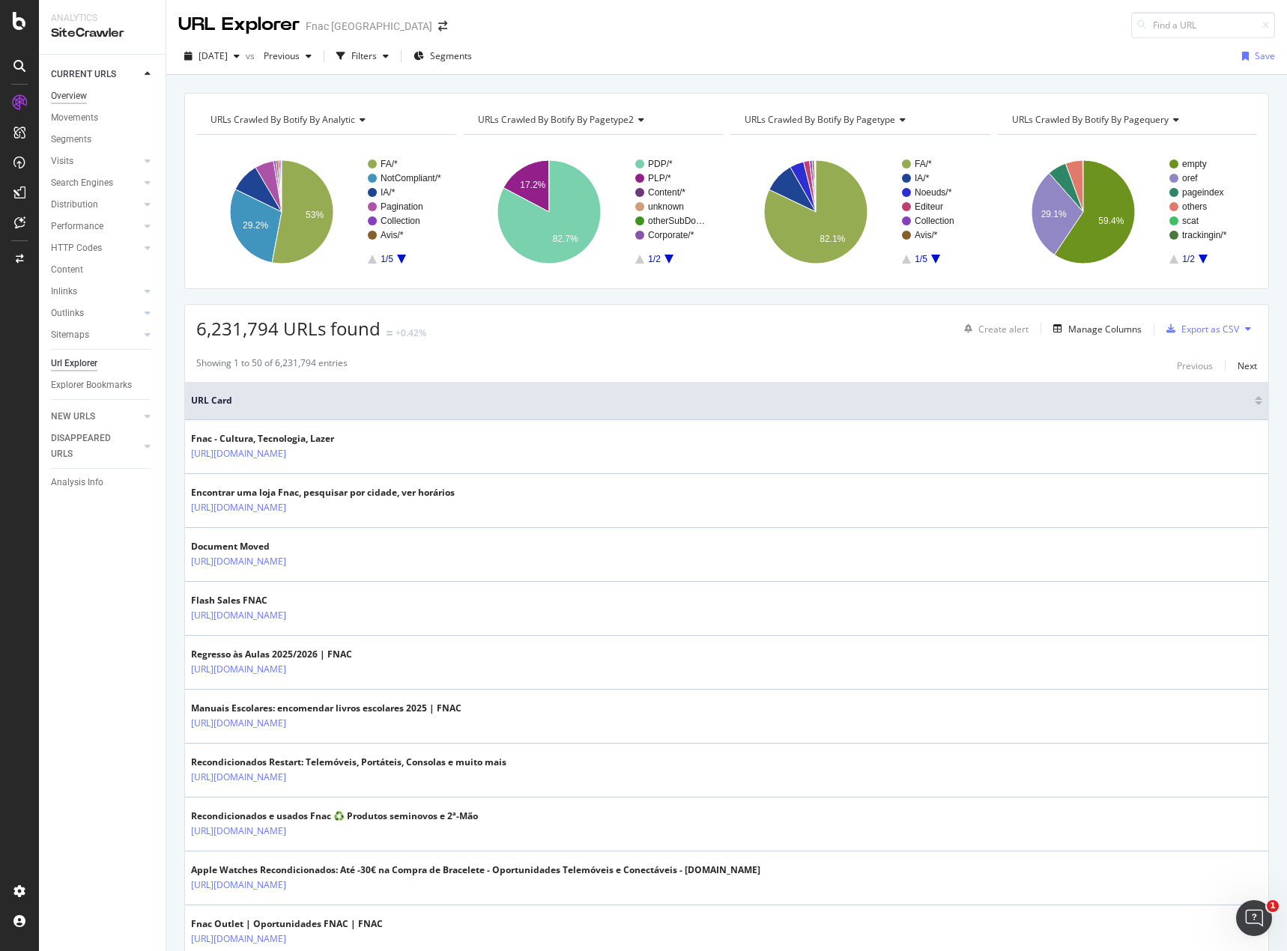
click at [61, 92] on div "Overview" at bounding box center [69, 96] width 36 height 16
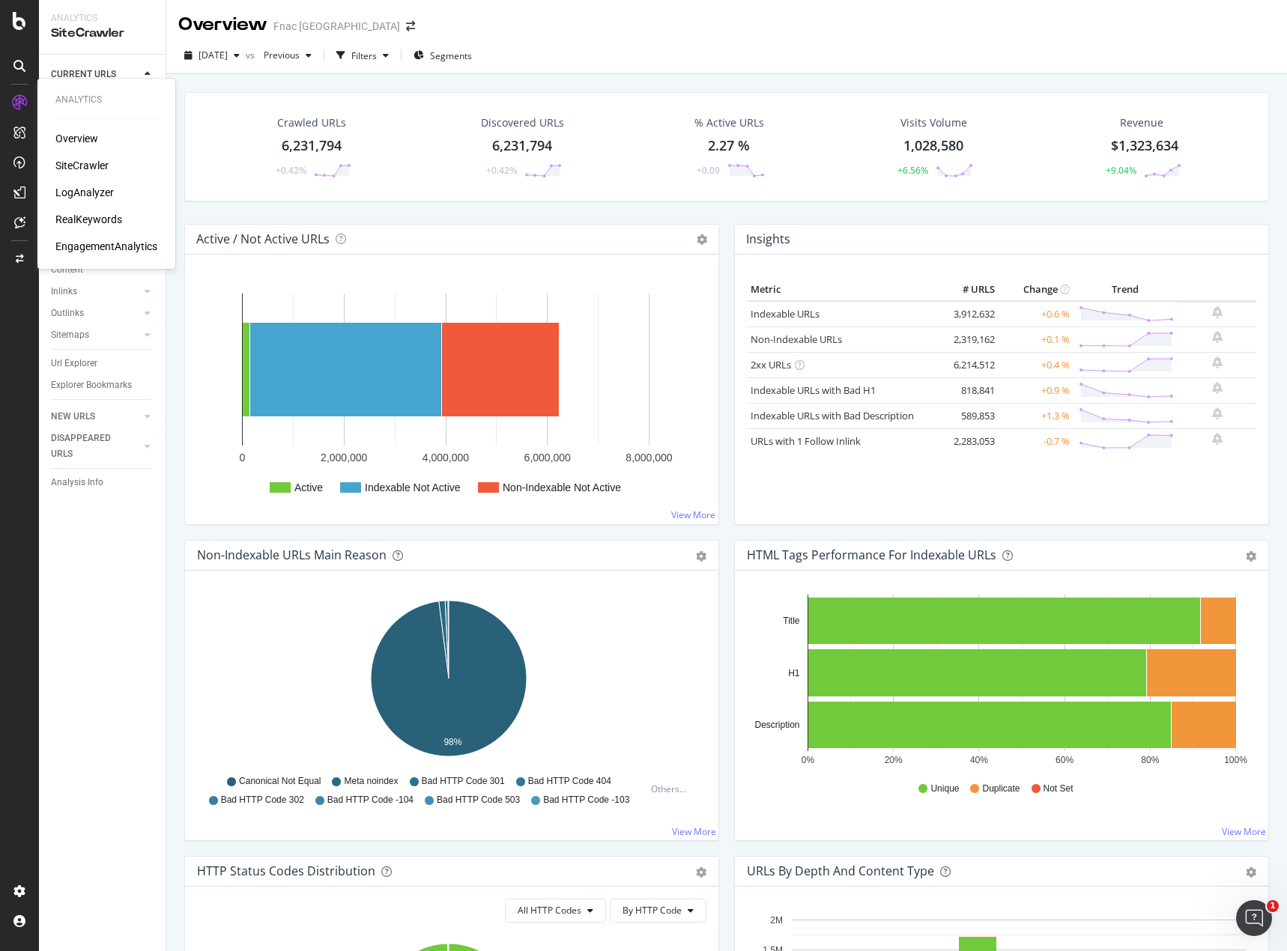
click at [79, 144] on div "Overview" at bounding box center [76, 138] width 43 height 15
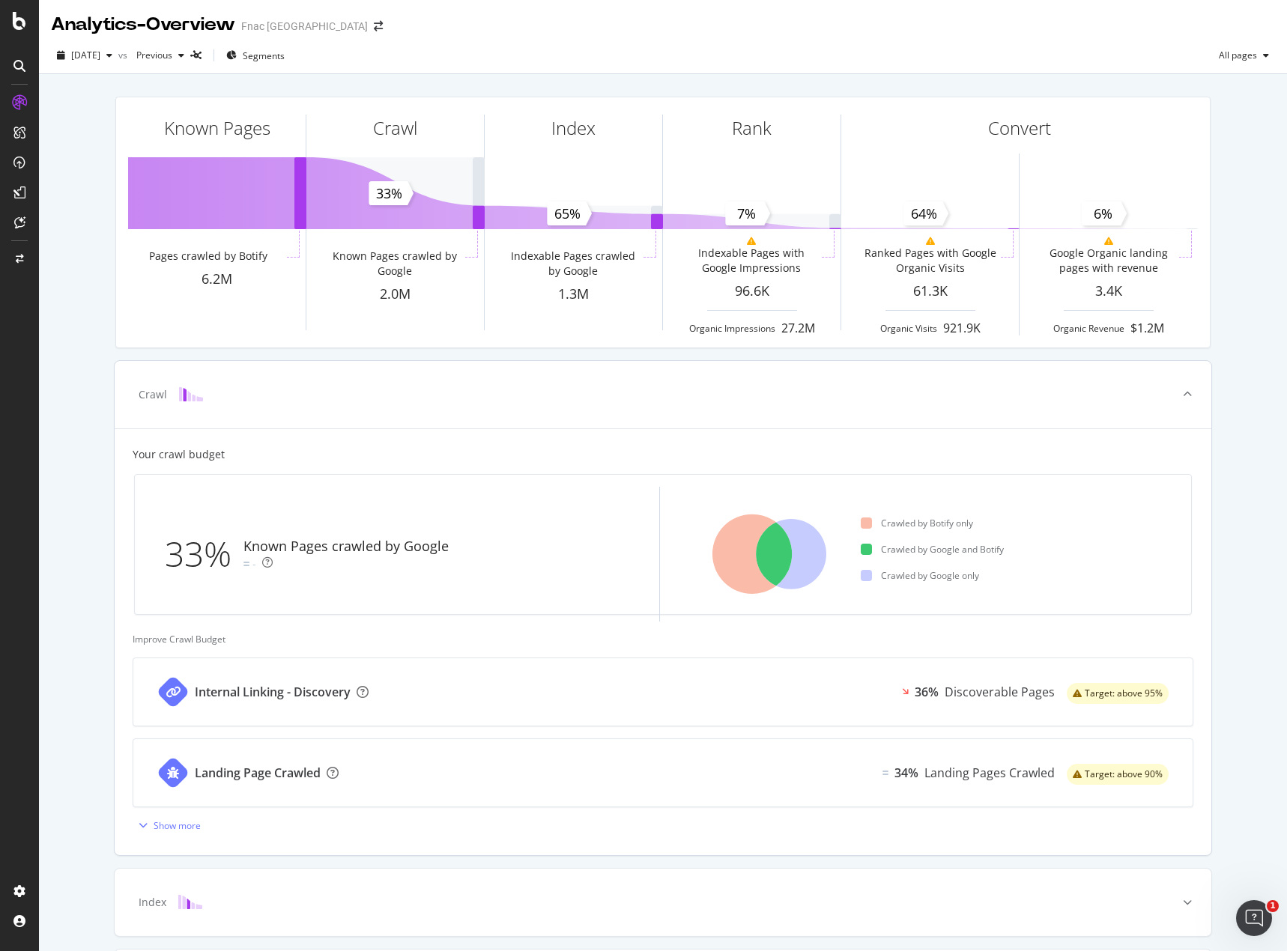
click at [863, 525] on div at bounding box center [865, 522] width 11 height 11
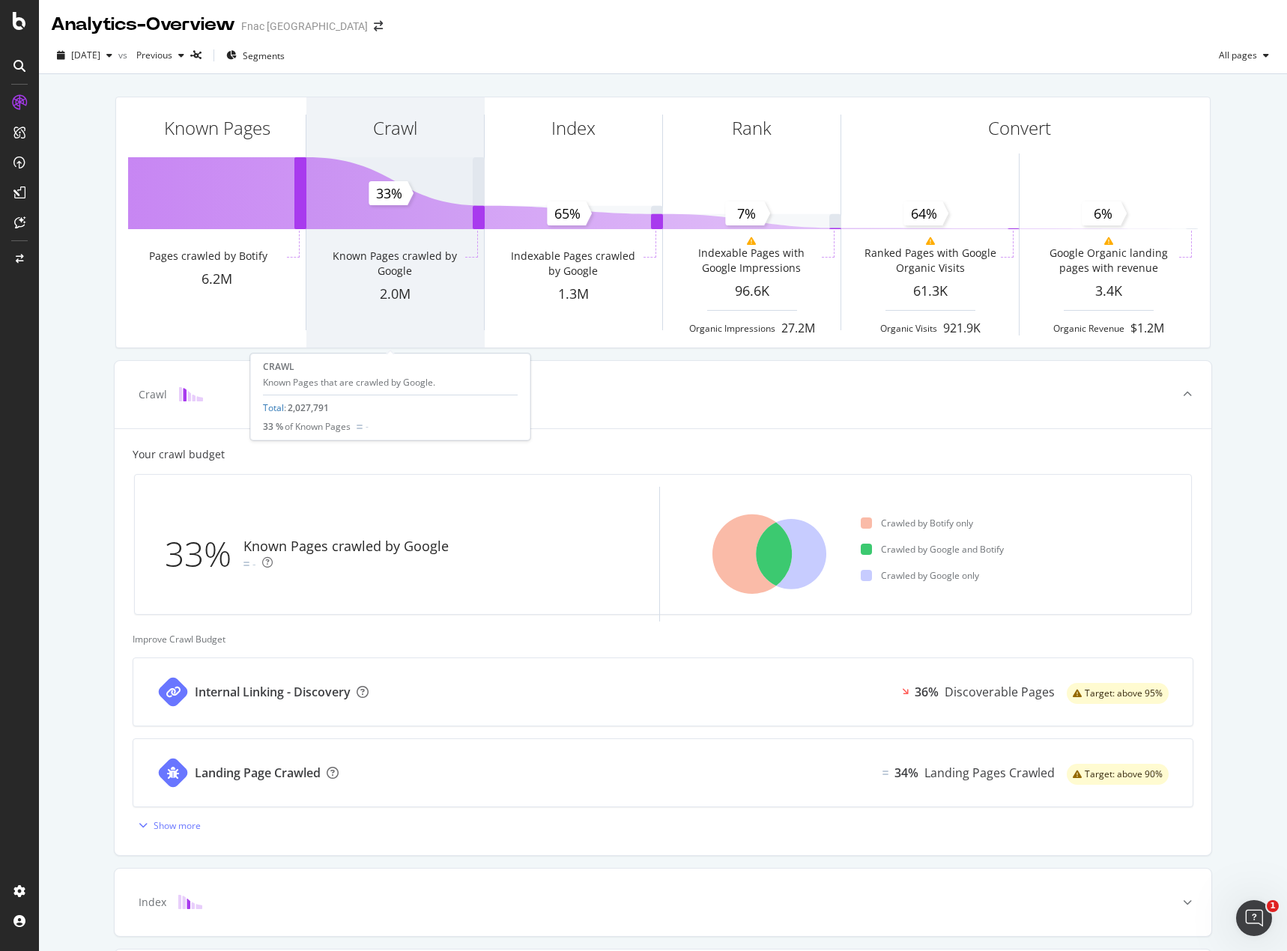
click at [377, 208] on div "Crawl" at bounding box center [394, 154] width 177 height 115
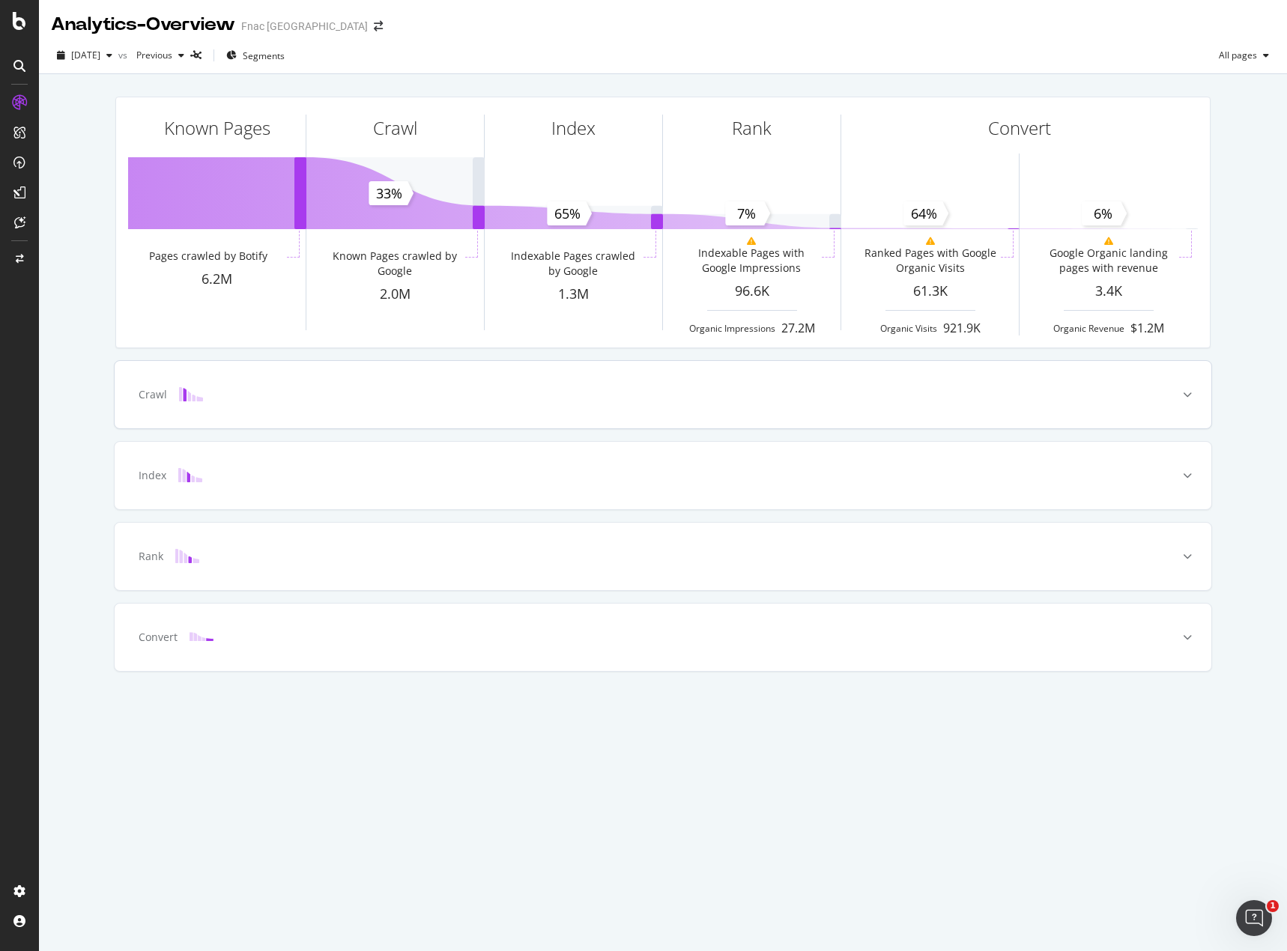
click at [1125, 406] on div "Crawl" at bounding box center [663, 394] width 1096 height 67
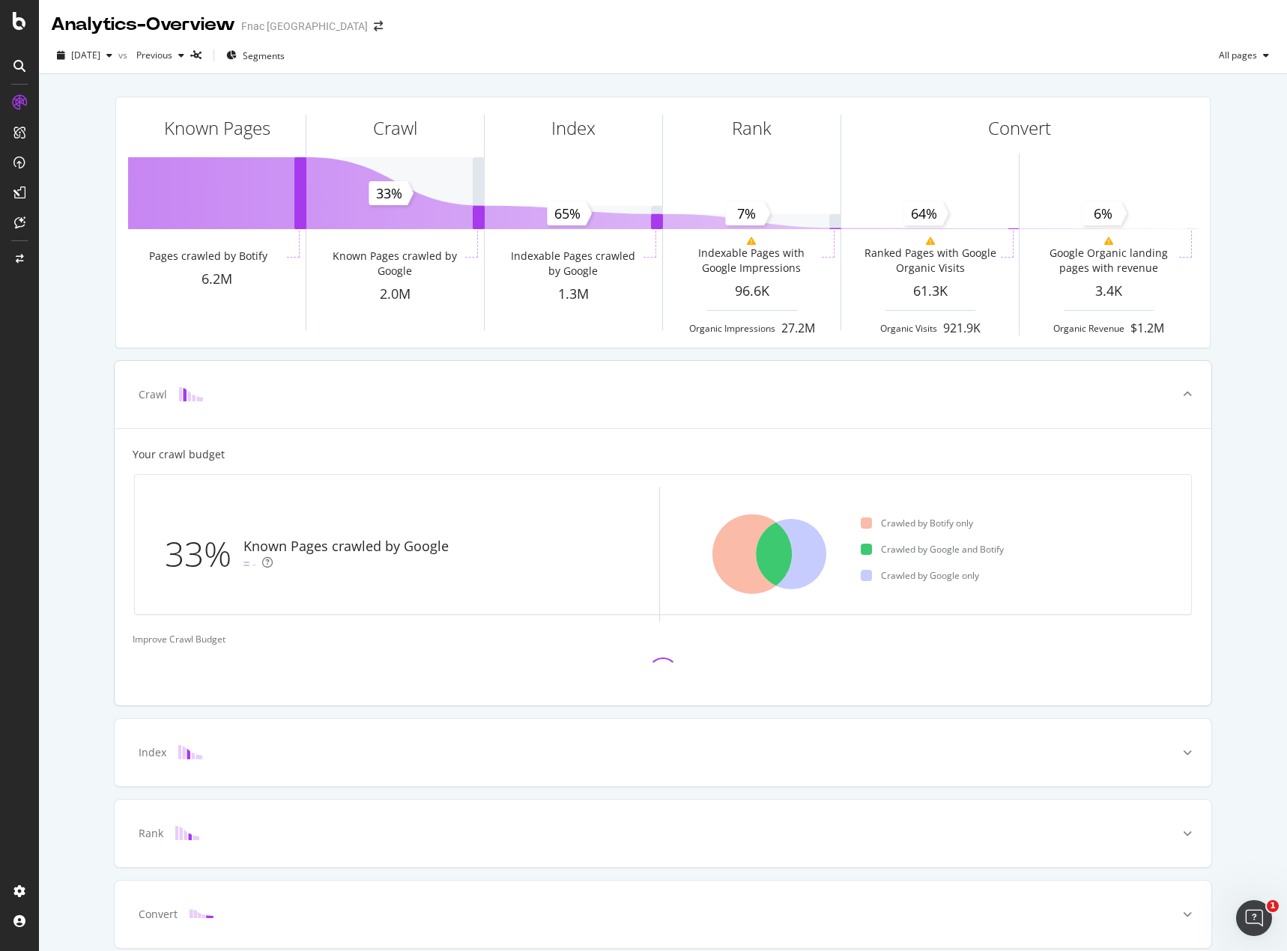
scroll to position [62, 0]
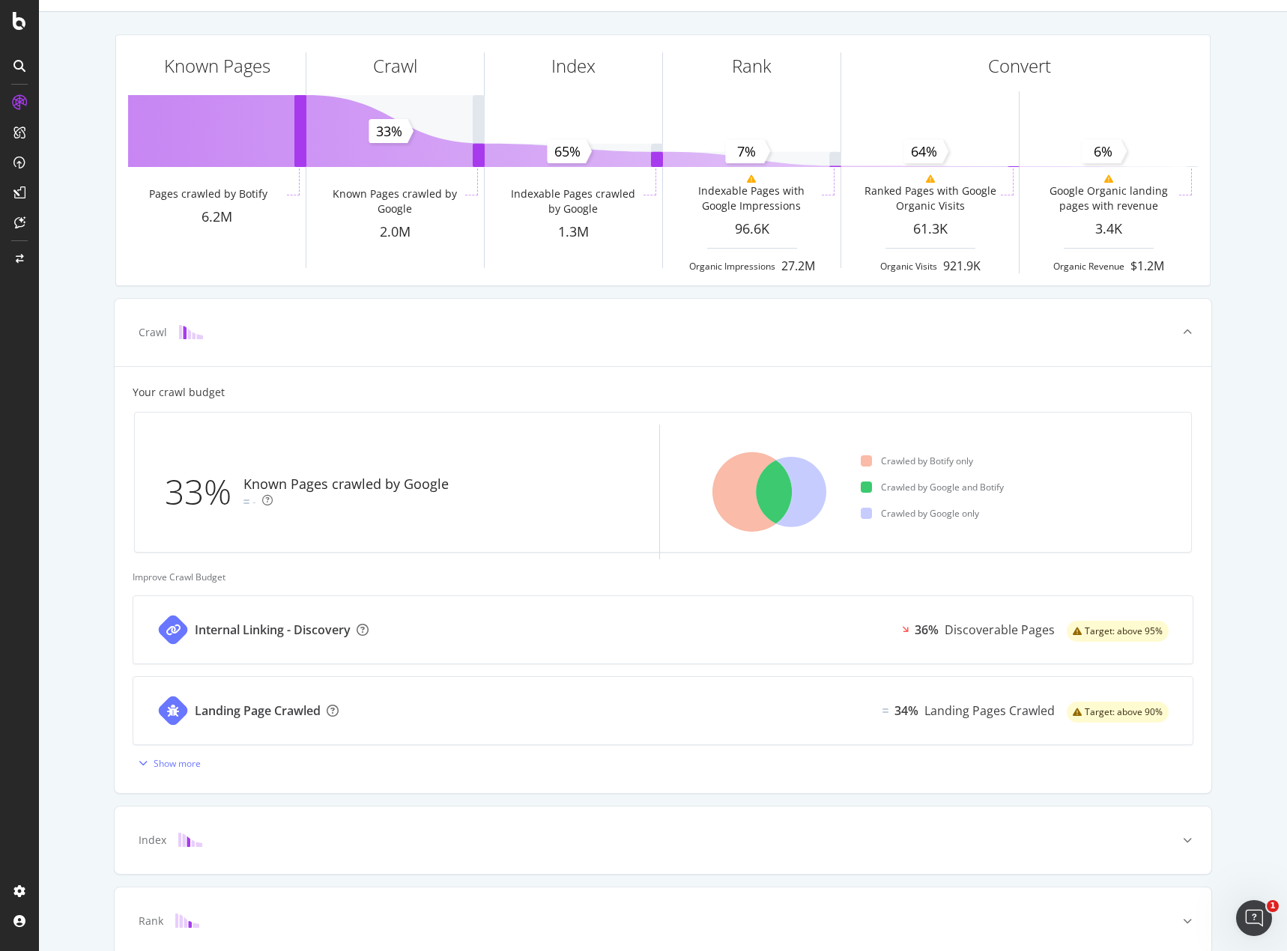
click at [1221, 380] on div "Known Pages Pages crawled by Botify 6.2M Crawl Known Pages crawled by Google 2.…" at bounding box center [663, 556] width 1248 height 1089
click at [177, 761] on div "Show more" at bounding box center [177, 763] width 47 height 13
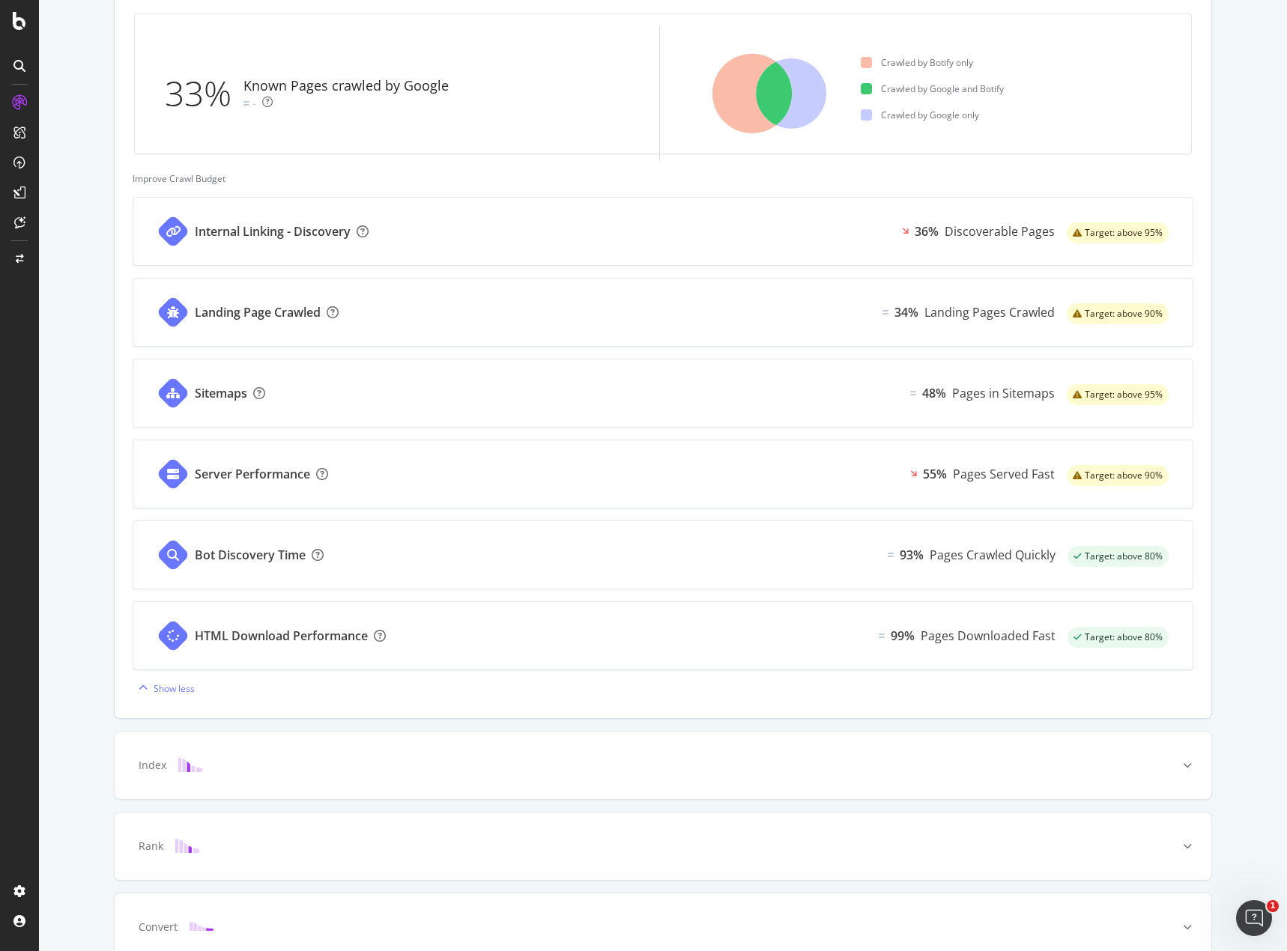
scroll to position [535, 0]
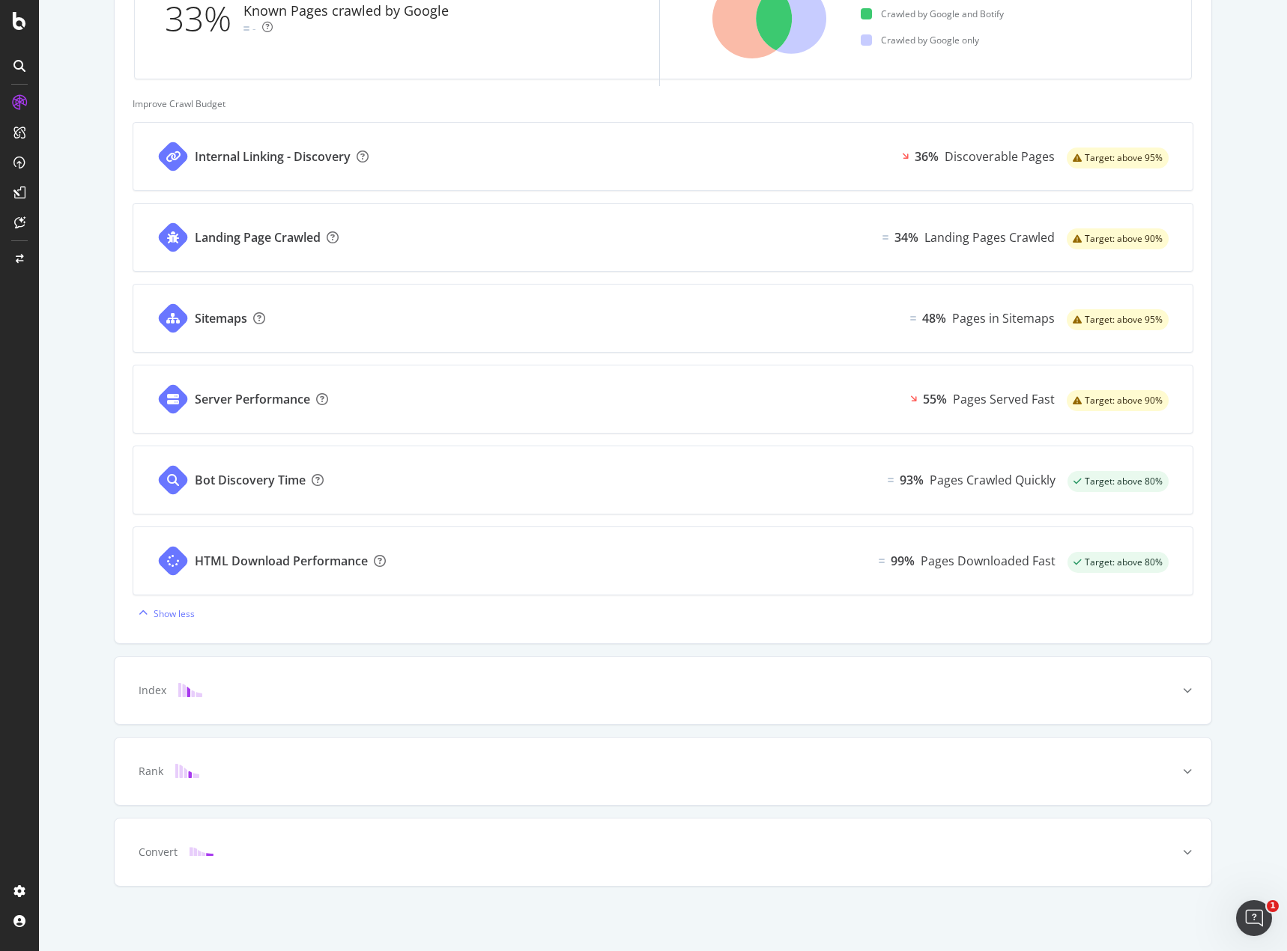
click at [1206, 690] on div "Known Pages Pages crawled by Botify 6.2M Crawl Known Pages crawled by Google 2.…" at bounding box center [663, 245] width 1248 height 1412
click at [1180, 696] on div at bounding box center [1187, 690] width 48 height 67
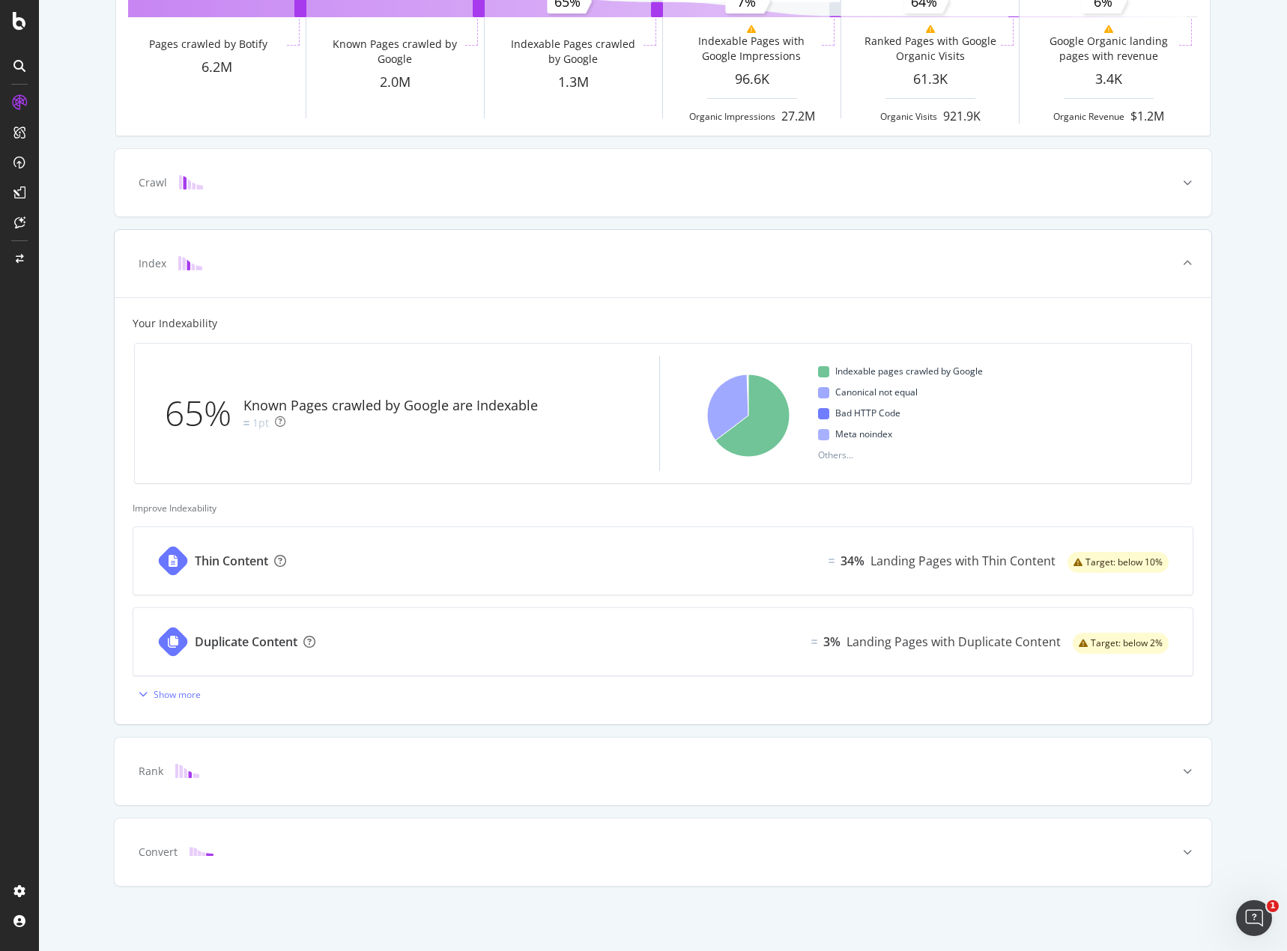
scroll to position [212, 0]
click at [83, 137] on div "Overview" at bounding box center [76, 138] width 43 height 15
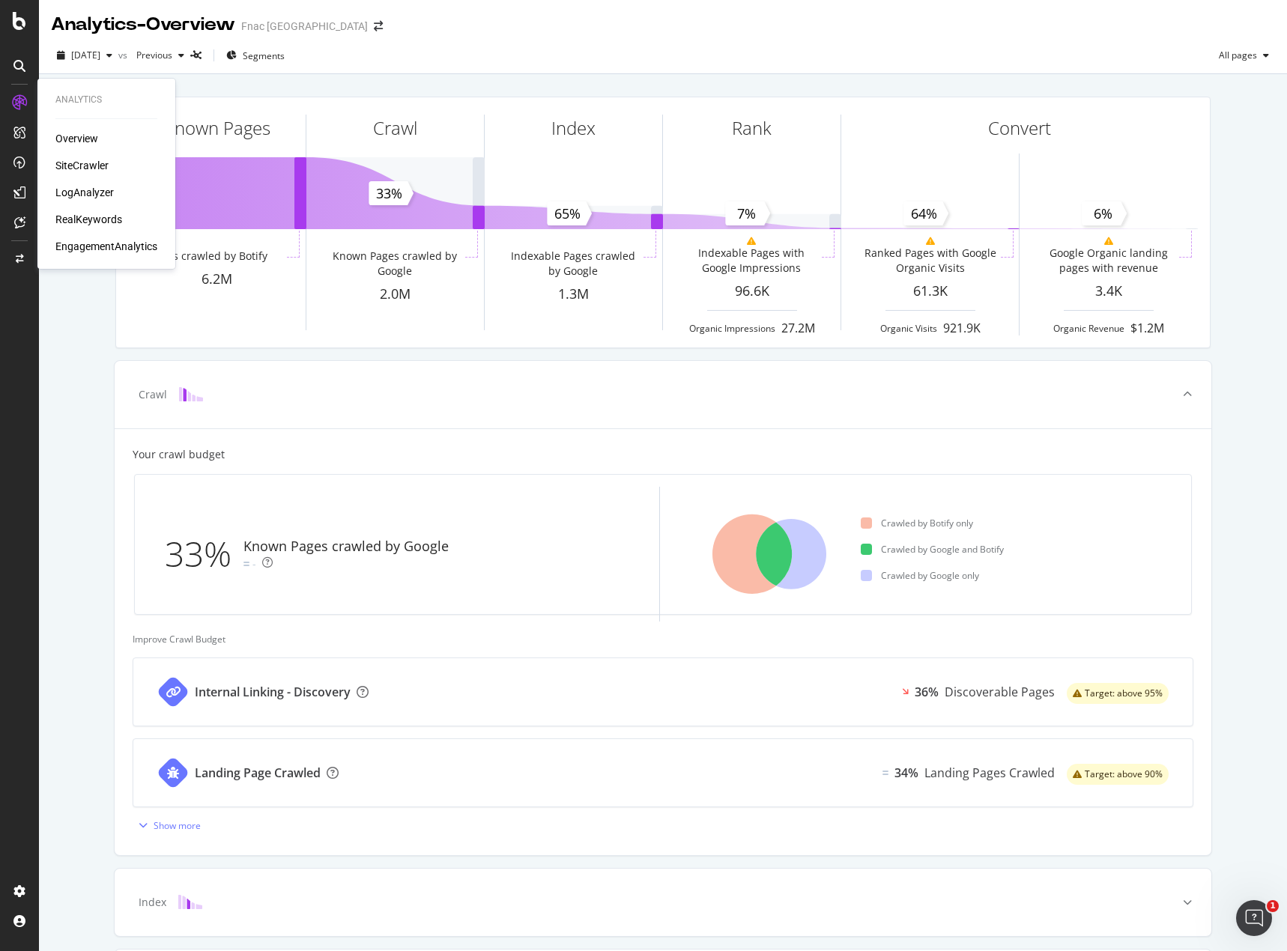
click at [85, 163] on div "SiteCrawler" at bounding box center [81, 165] width 53 height 15
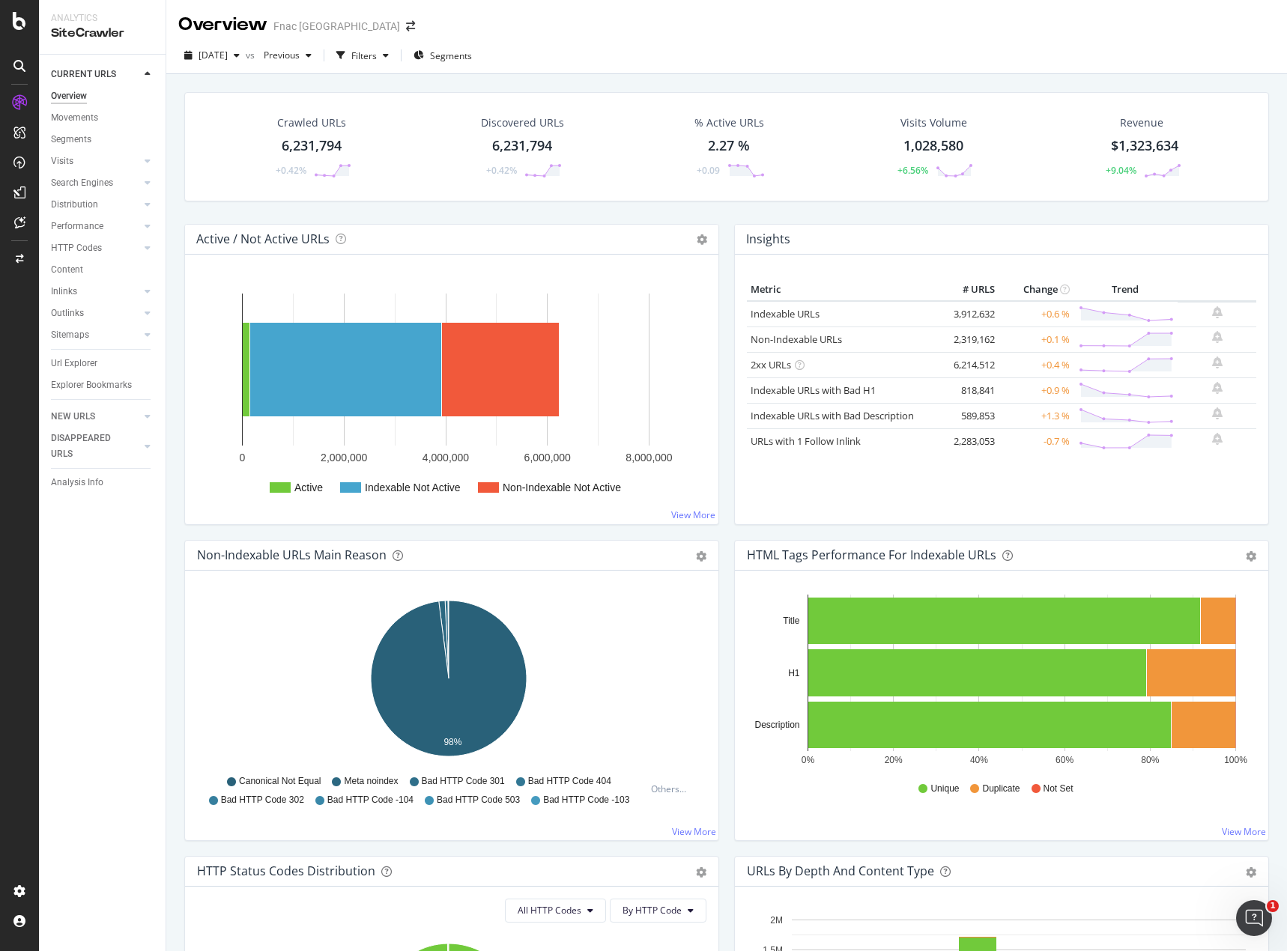
click at [303, 148] on div "6,231,794" at bounding box center [312, 145] width 60 height 19
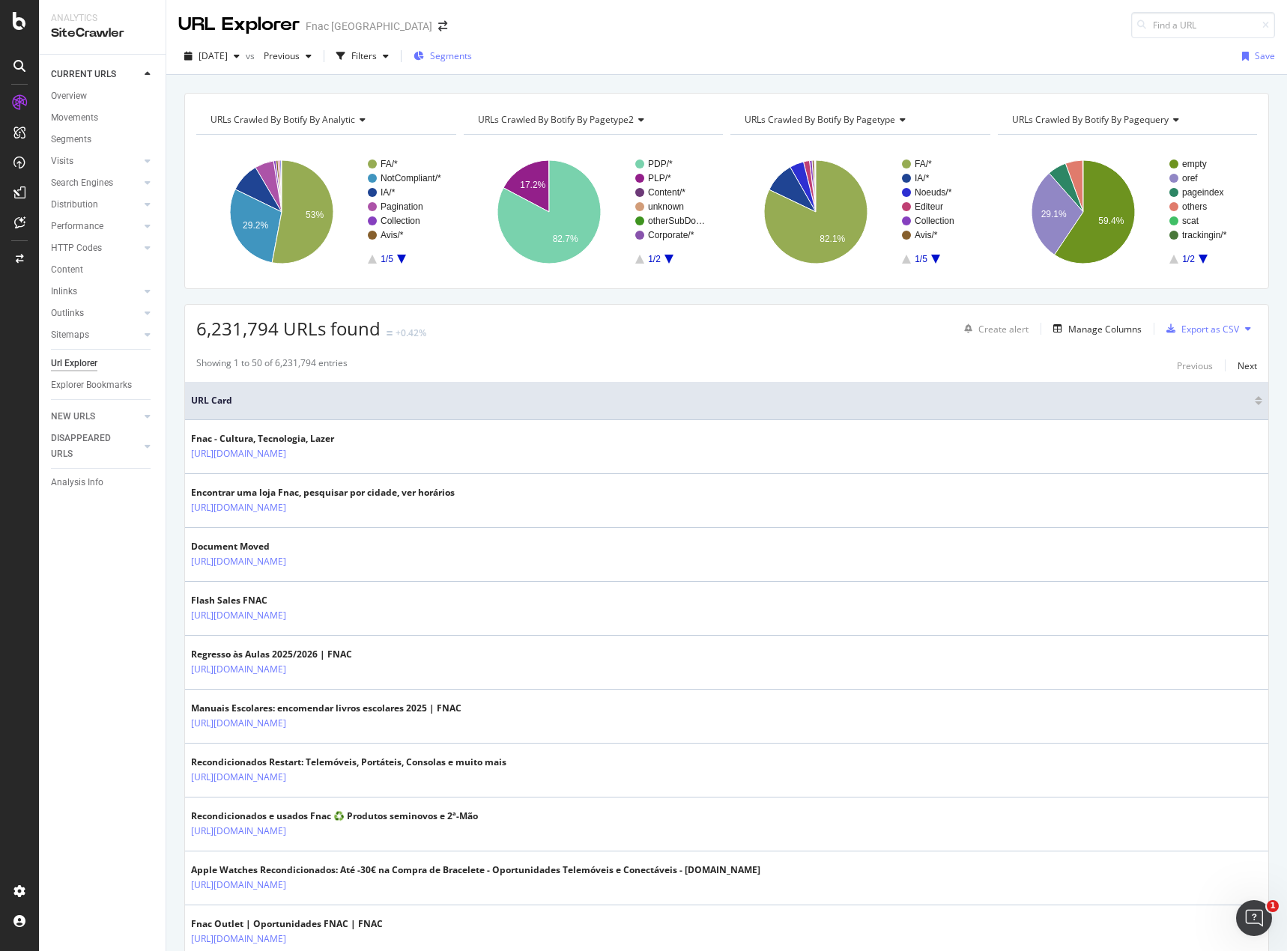
click at [424, 53] on icon "button" at bounding box center [418, 56] width 10 height 9
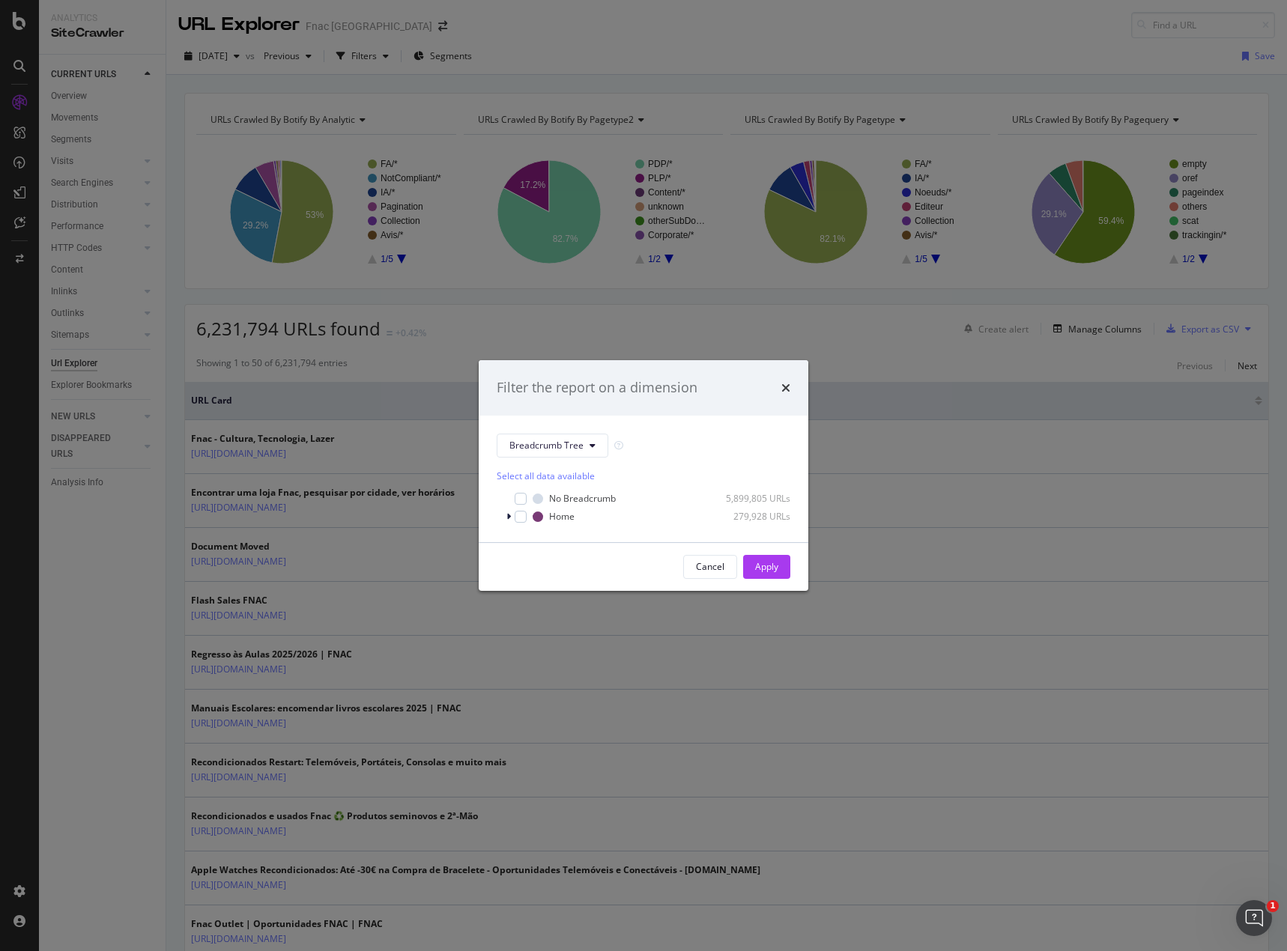
click at [462, 112] on div "Filter the report on a dimension Breadcrumb Tree Select all data available No B…" at bounding box center [643, 475] width 1287 height 951
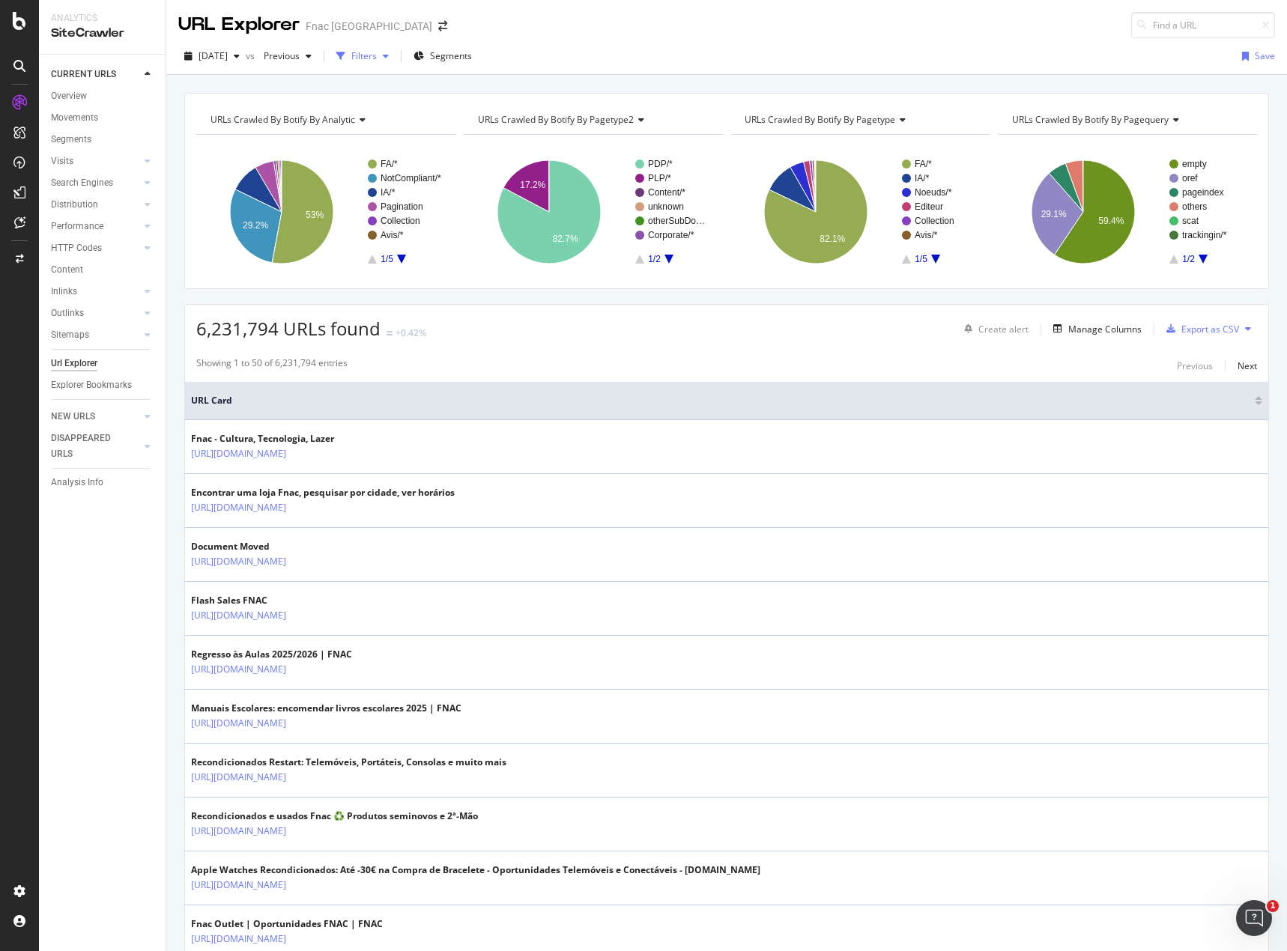
click at [389, 57] on icon "button" at bounding box center [386, 56] width 6 height 9
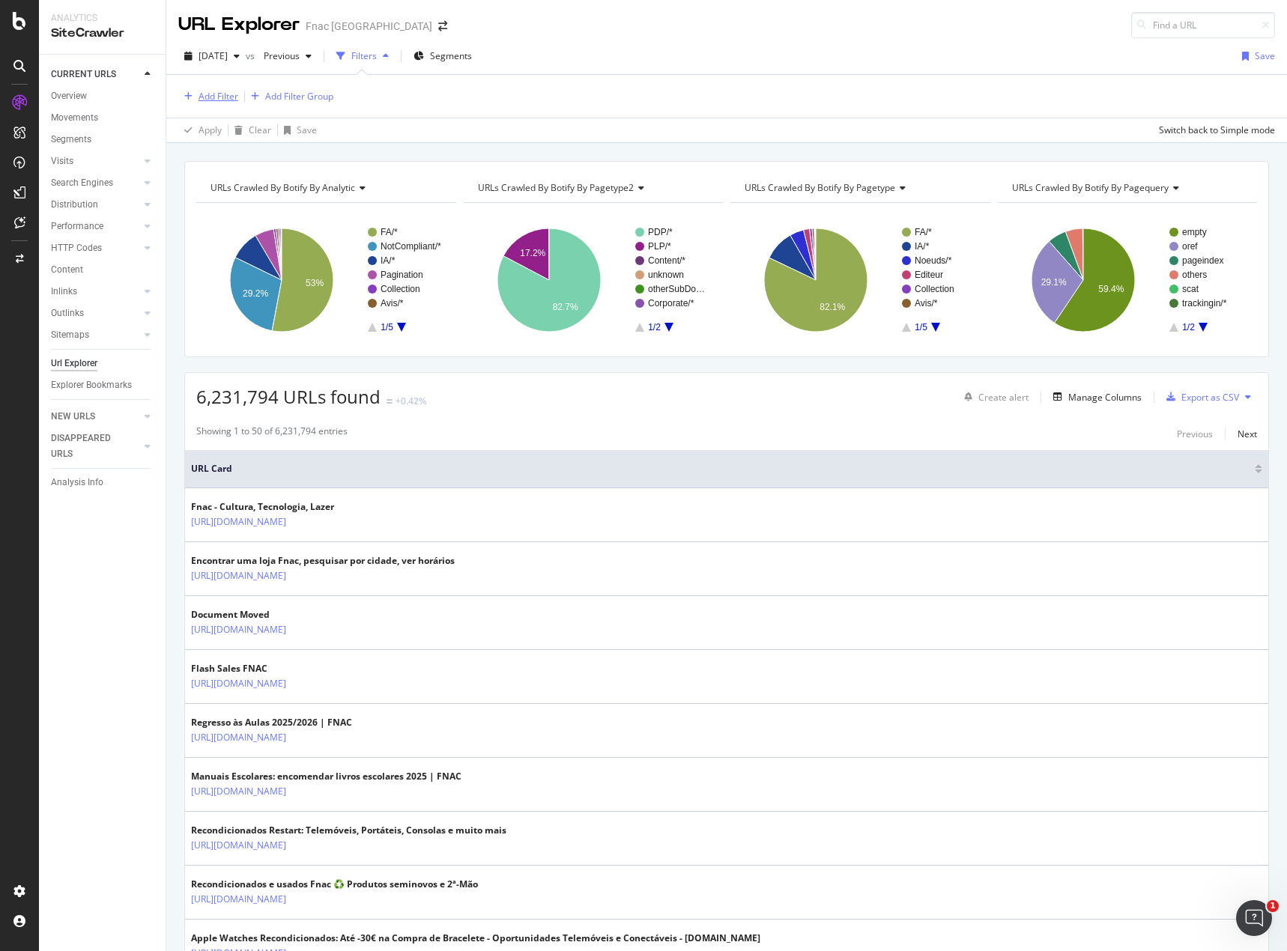
click at [217, 93] on div "Add Filter" at bounding box center [218, 96] width 40 height 13
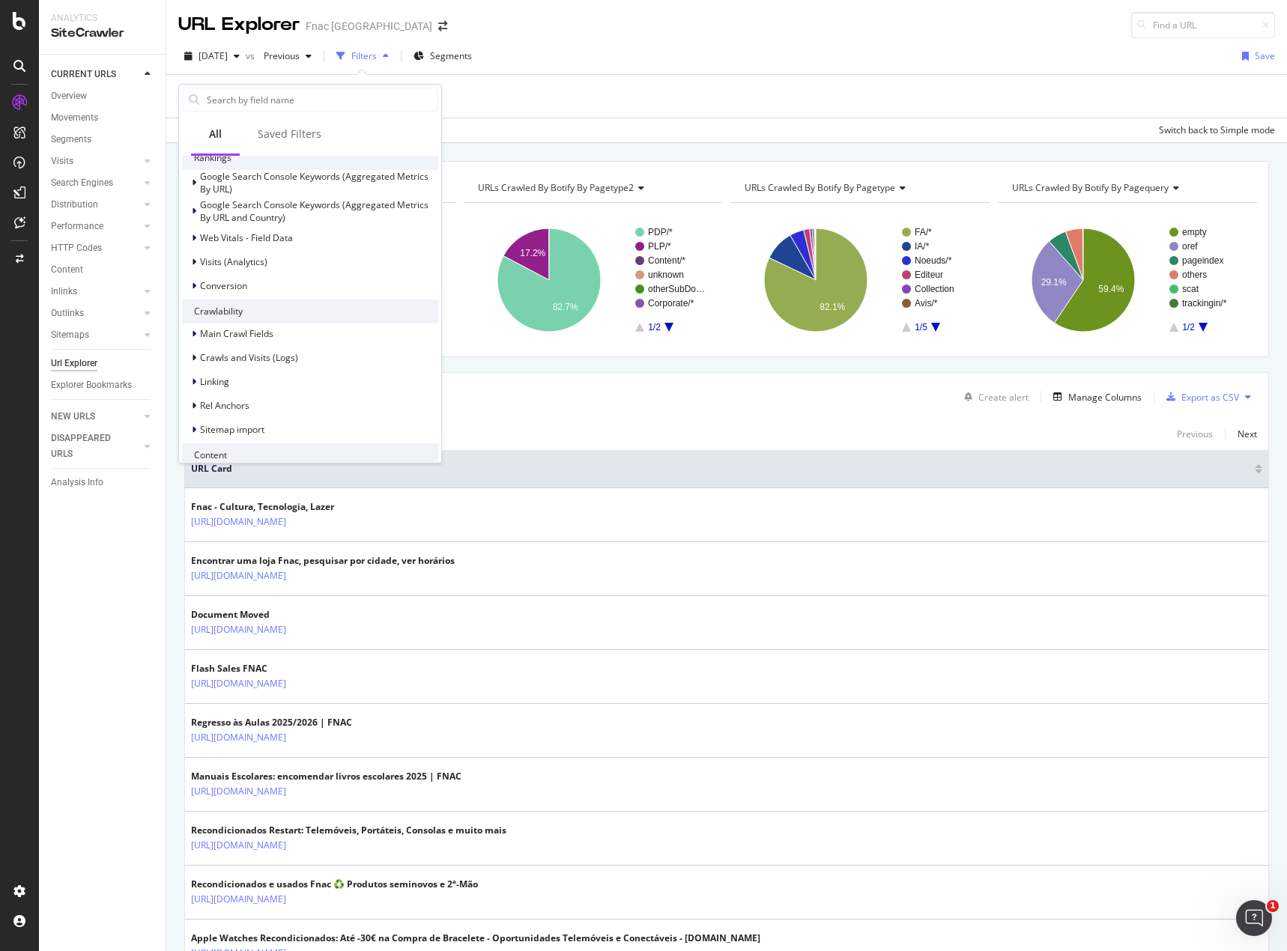
scroll to position [300, 0]
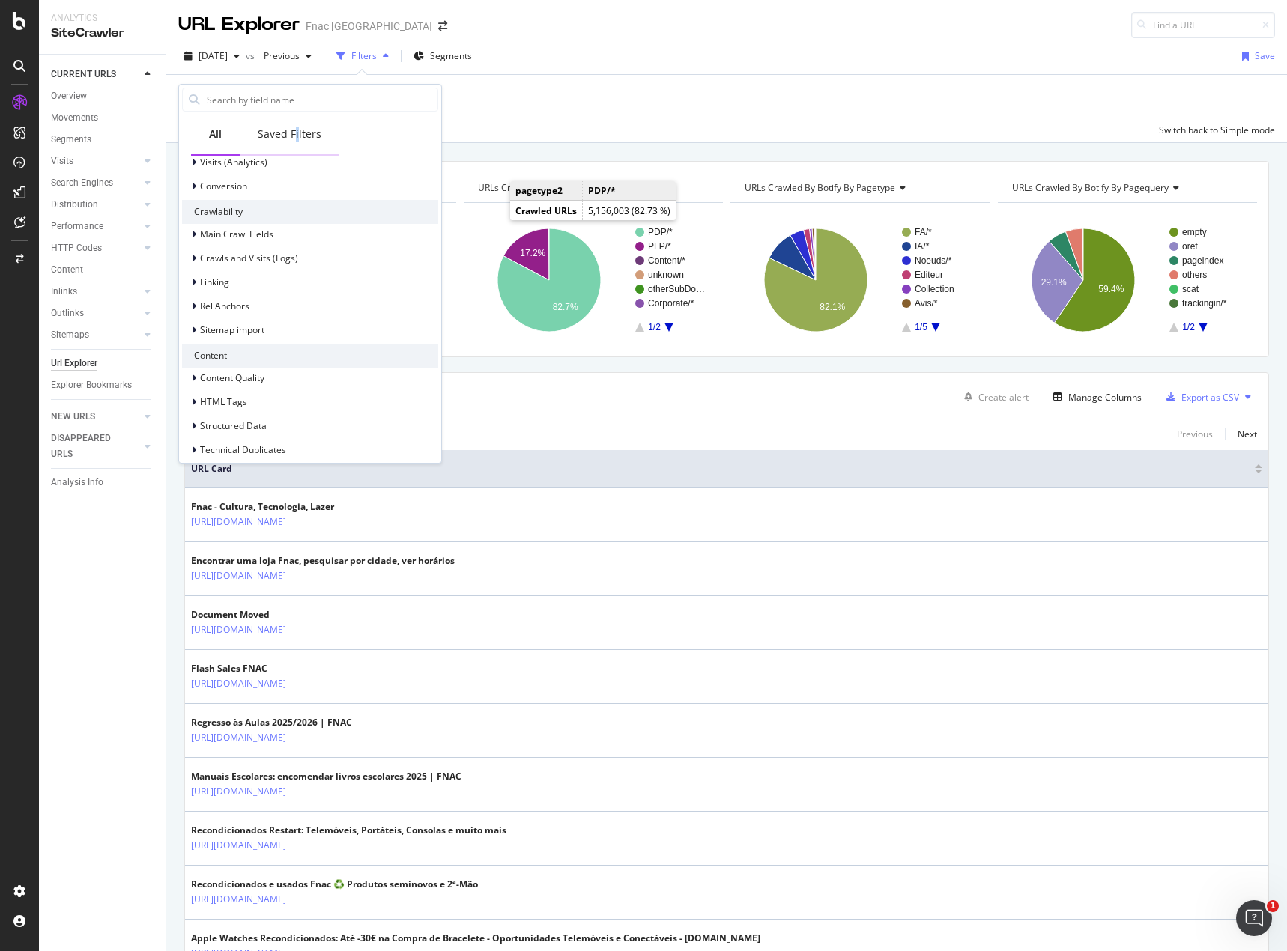
click at [295, 151] on div "Saved Filters" at bounding box center [290, 135] width 100 height 41
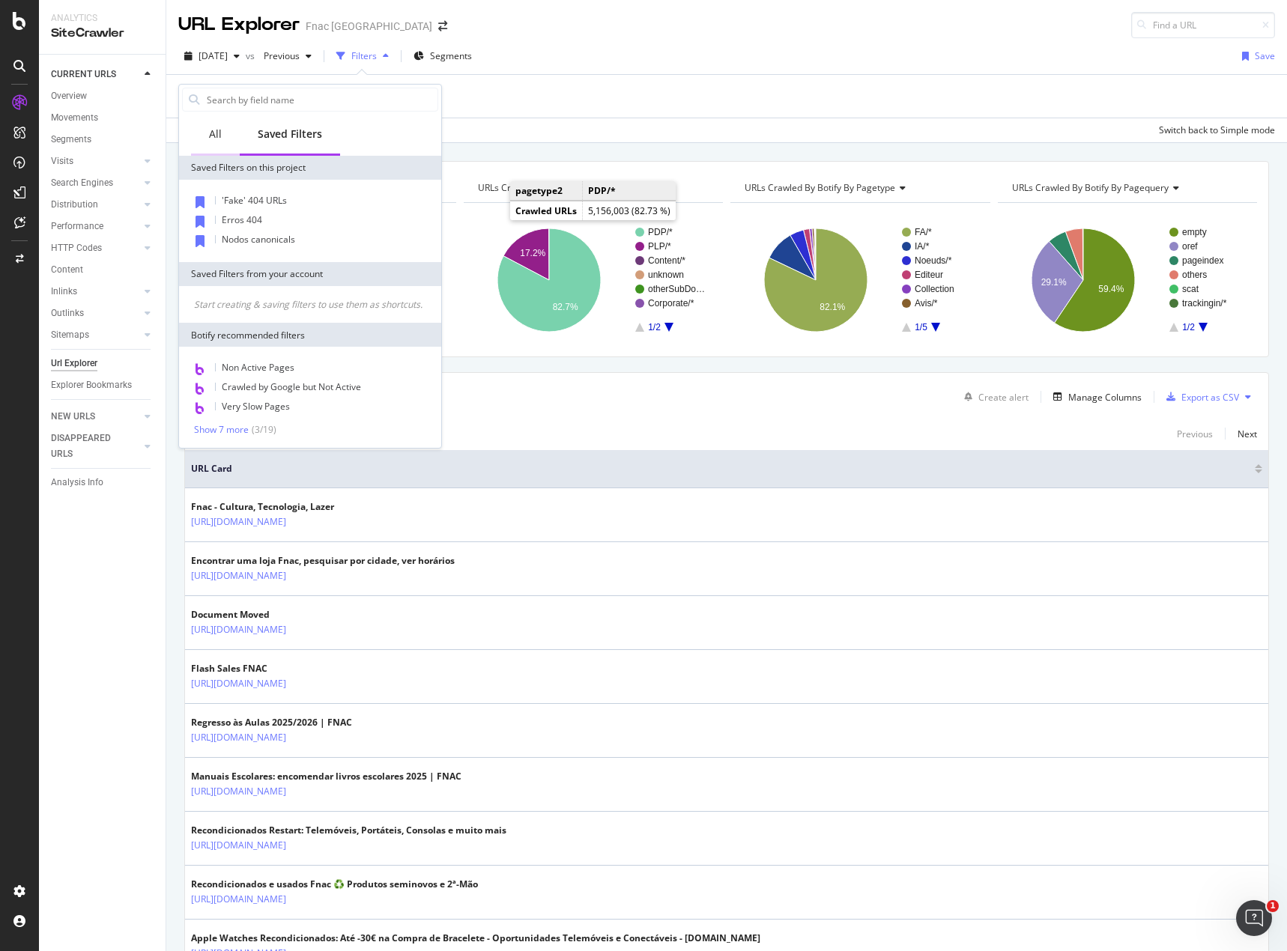
click at [215, 142] on div "All" at bounding box center [215, 135] width 49 height 41
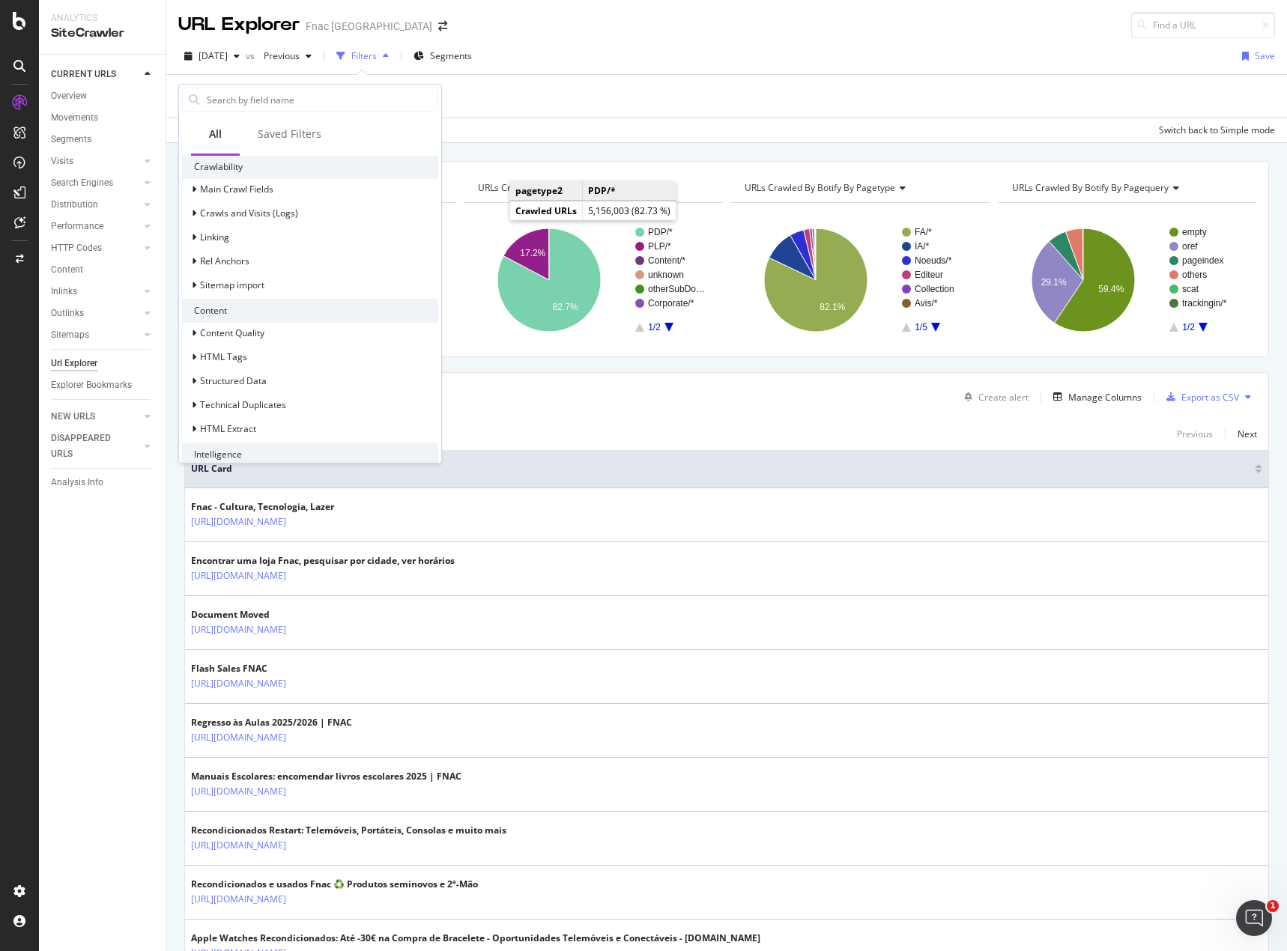
scroll to position [381, 0]
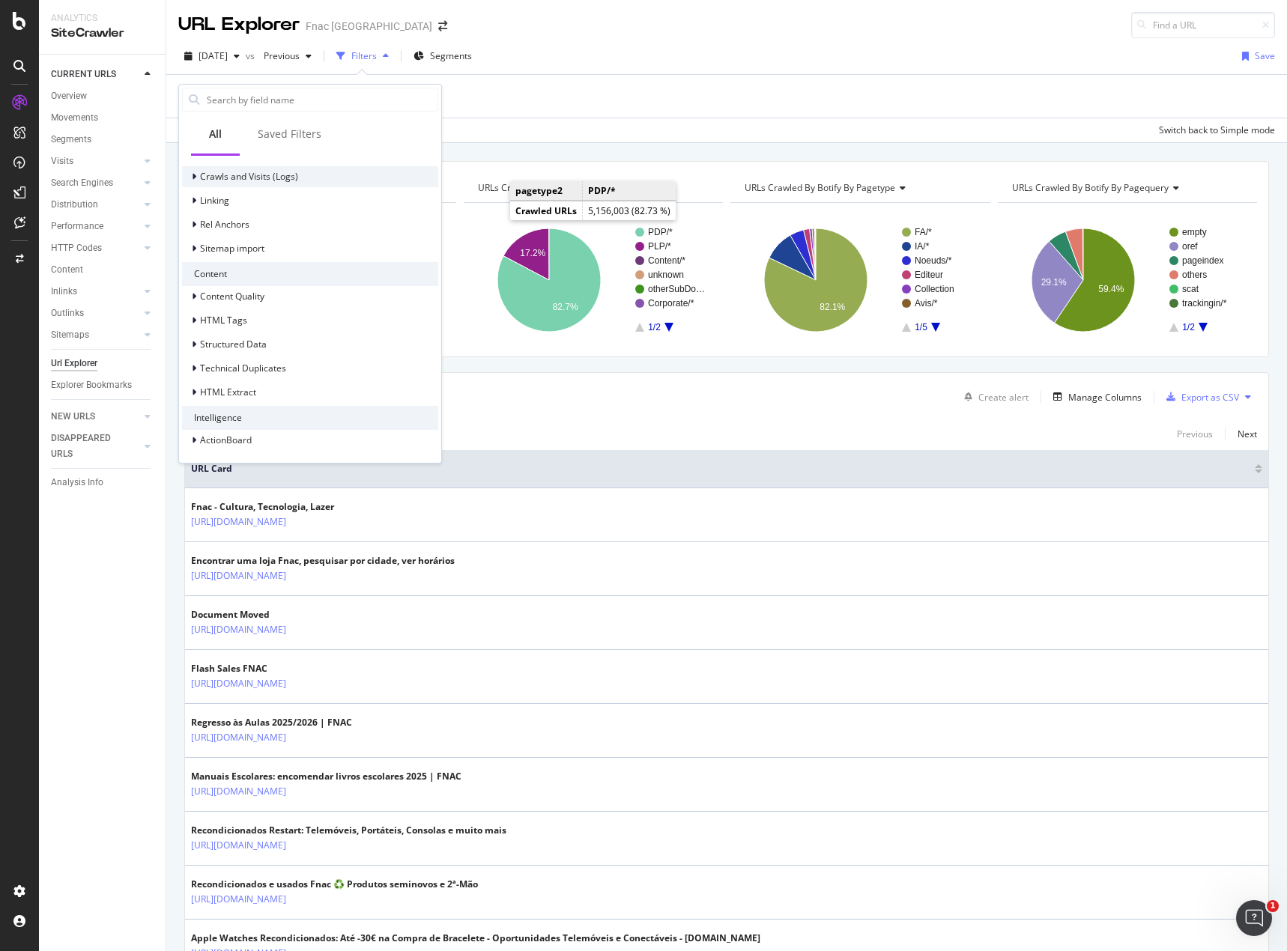
click at [195, 177] on icon at bounding box center [194, 176] width 4 height 9
click at [195, 177] on icon at bounding box center [194, 176] width 6 height 9
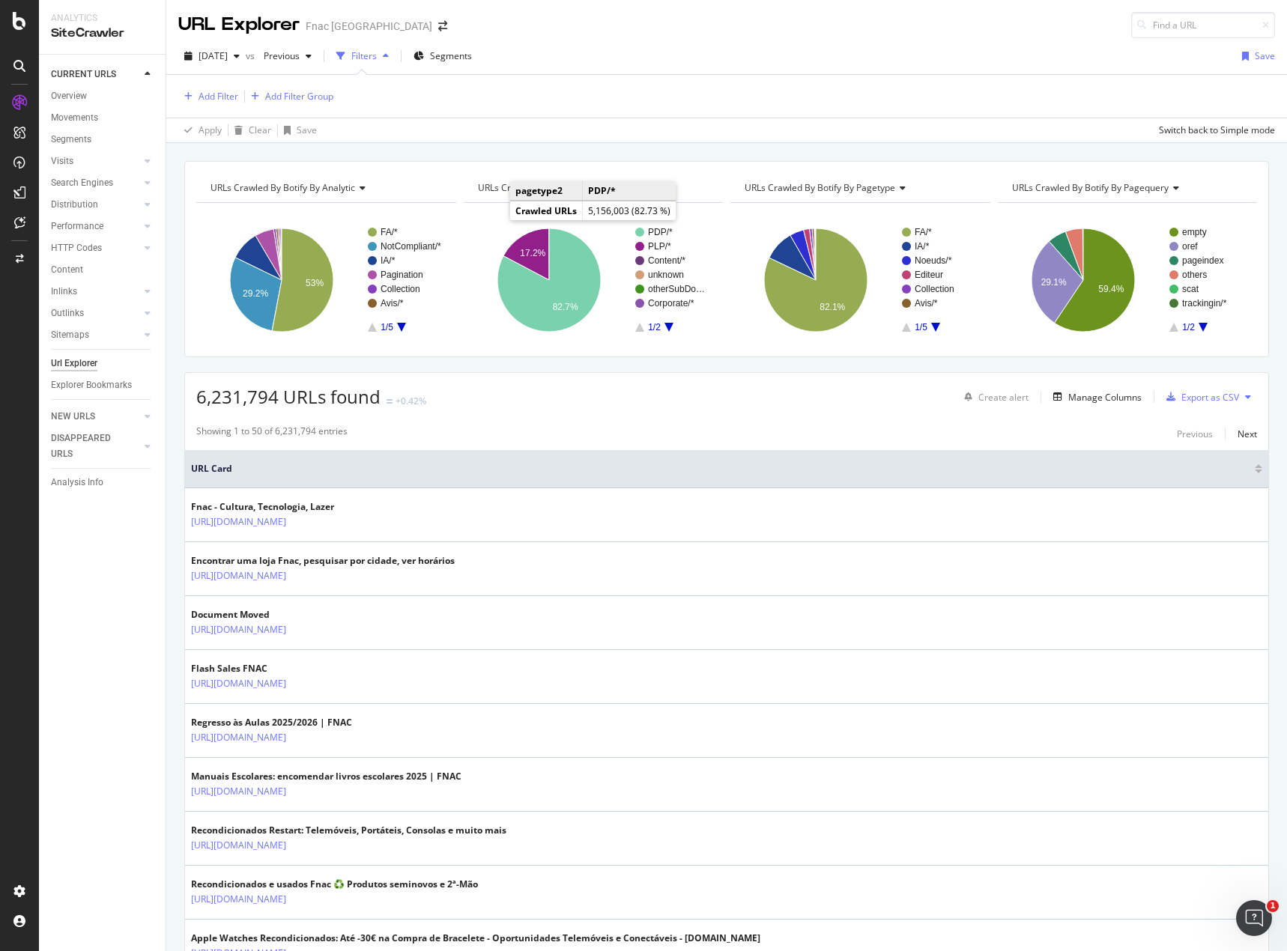
click at [542, 107] on div "Add Filter Add Filter Group" at bounding box center [726, 96] width 1096 height 43
click at [241, 47] on div "[DATE]" at bounding box center [211, 56] width 67 height 22
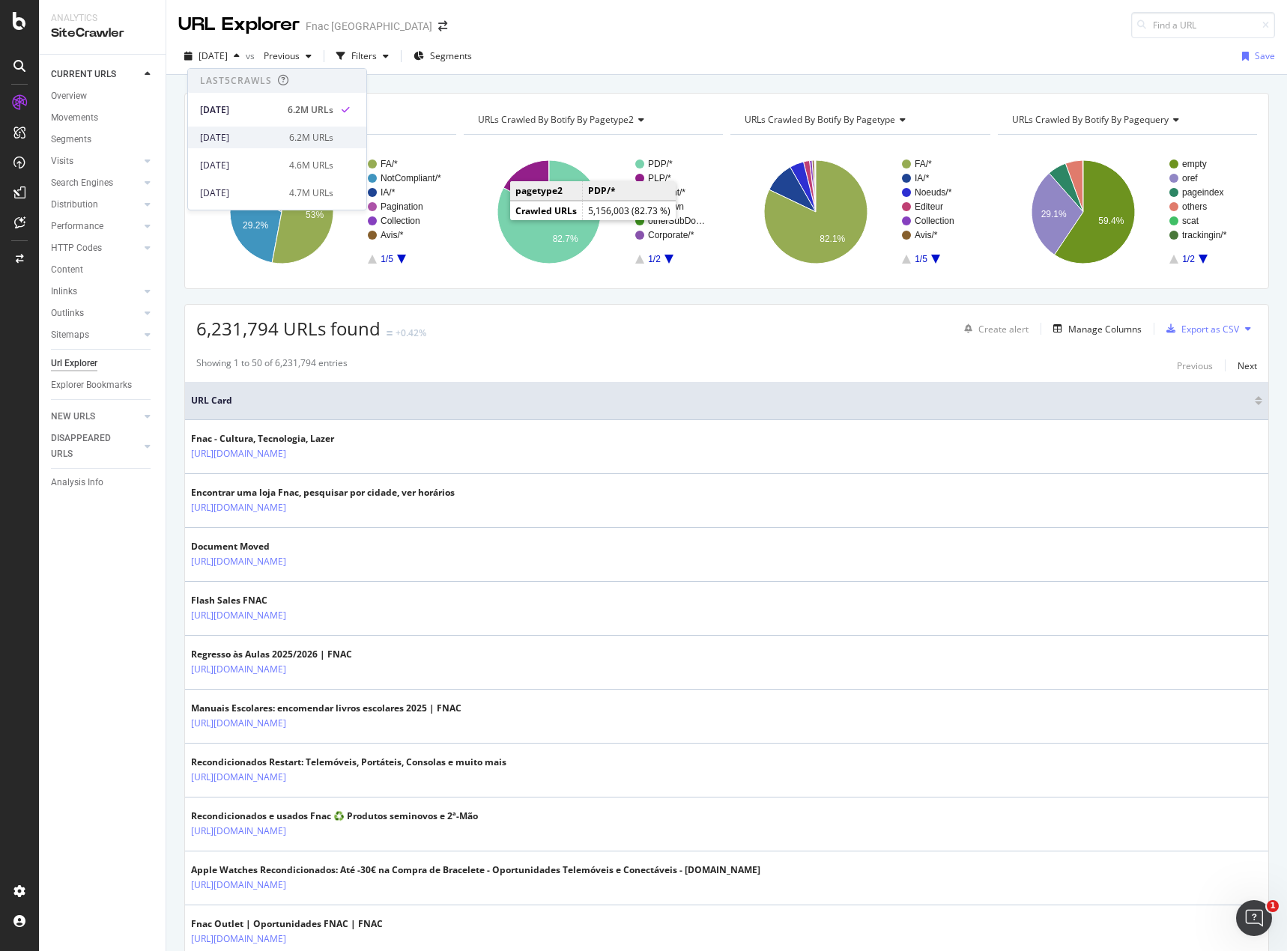
click at [320, 132] on div "6.2M URLs" at bounding box center [311, 137] width 44 height 13
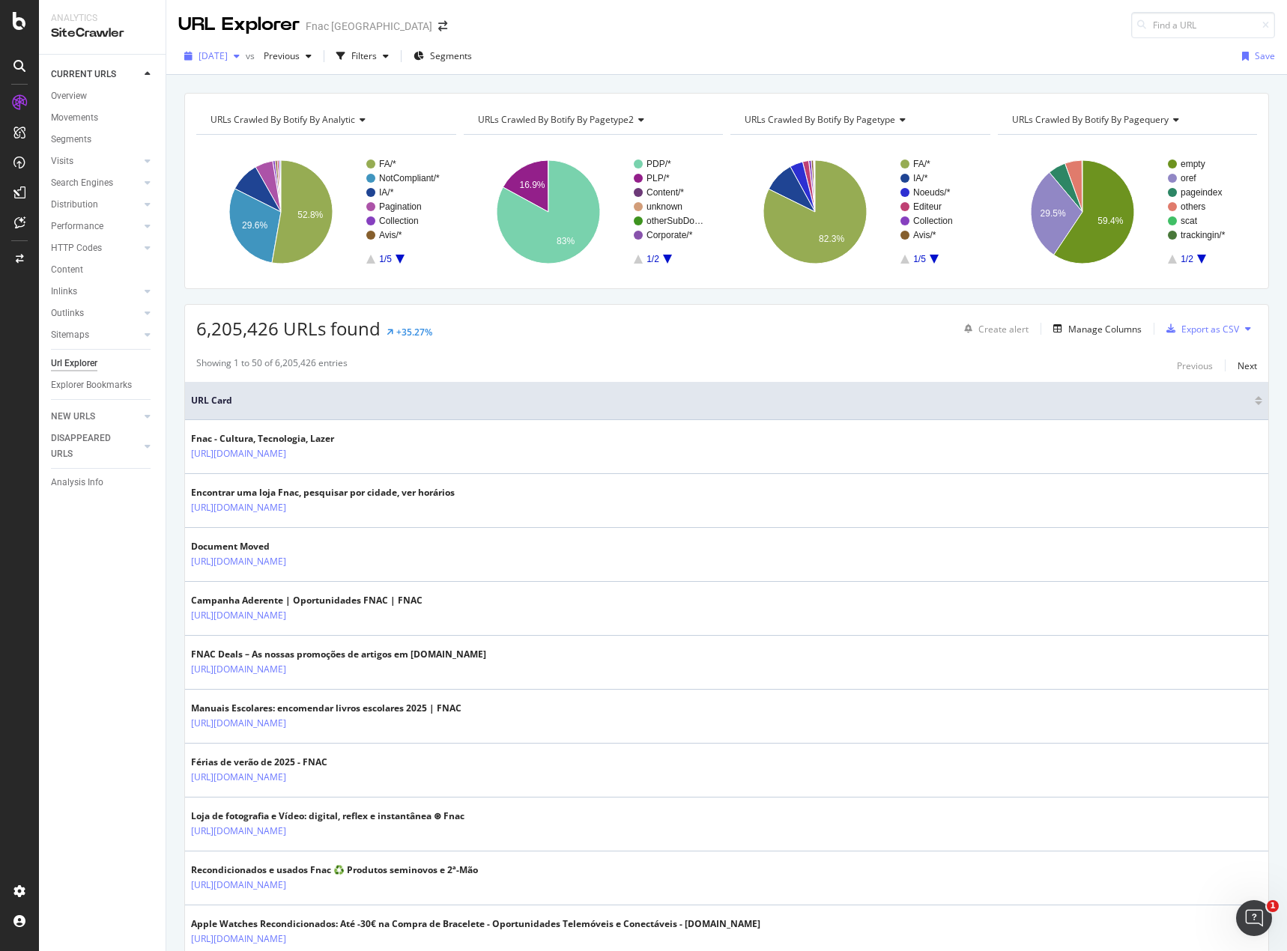
click at [225, 52] on span "[DATE]" at bounding box center [212, 55] width 29 height 13
click at [316, 161] on div "4.6M URLs" at bounding box center [311, 165] width 44 height 13
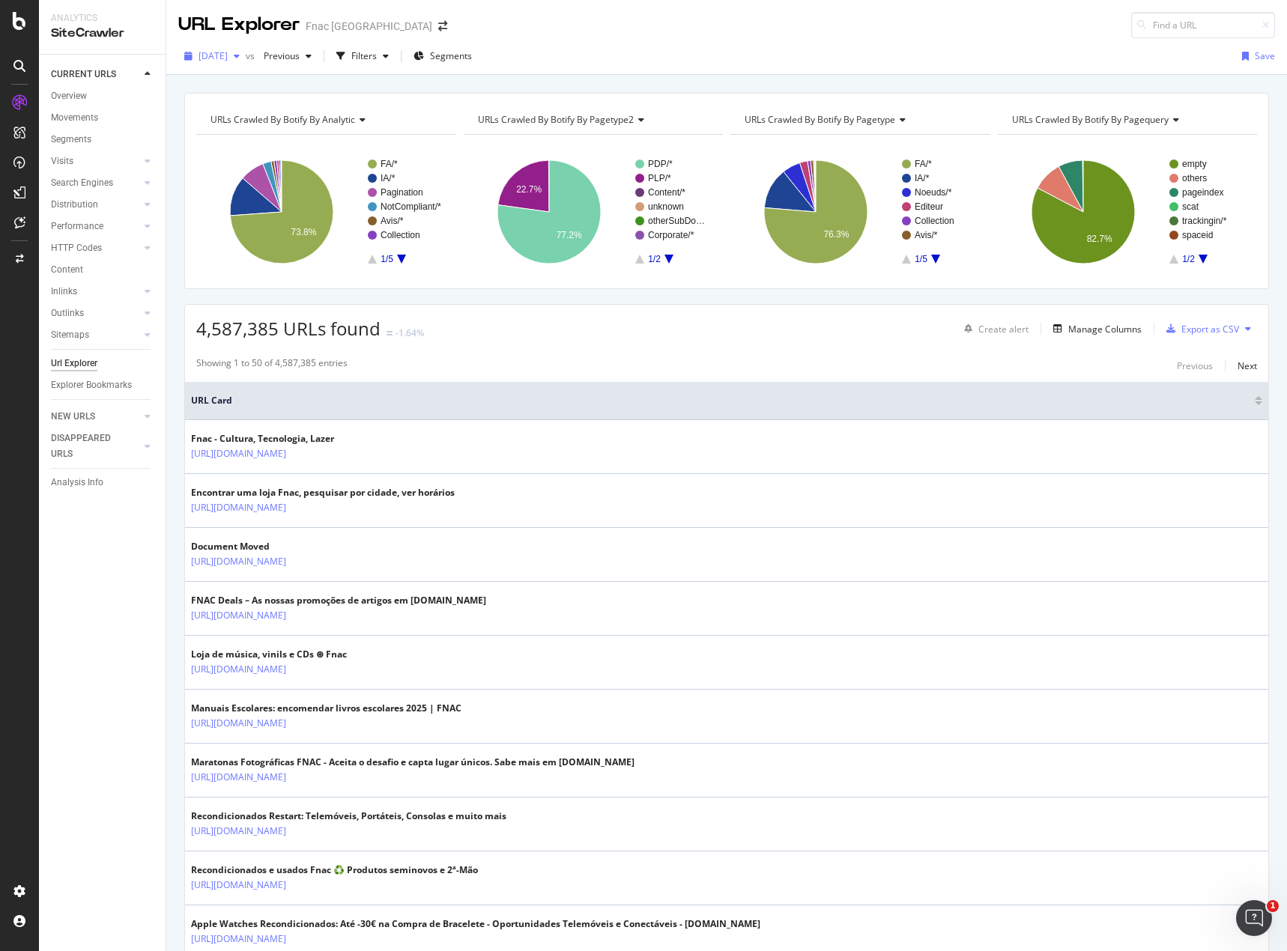
click at [228, 61] on span "[DATE]" at bounding box center [212, 55] width 29 height 13
click at [240, 105] on div "[DATE]" at bounding box center [240, 109] width 80 height 13
